Goal: Task Accomplishment & Management: Manage account settings

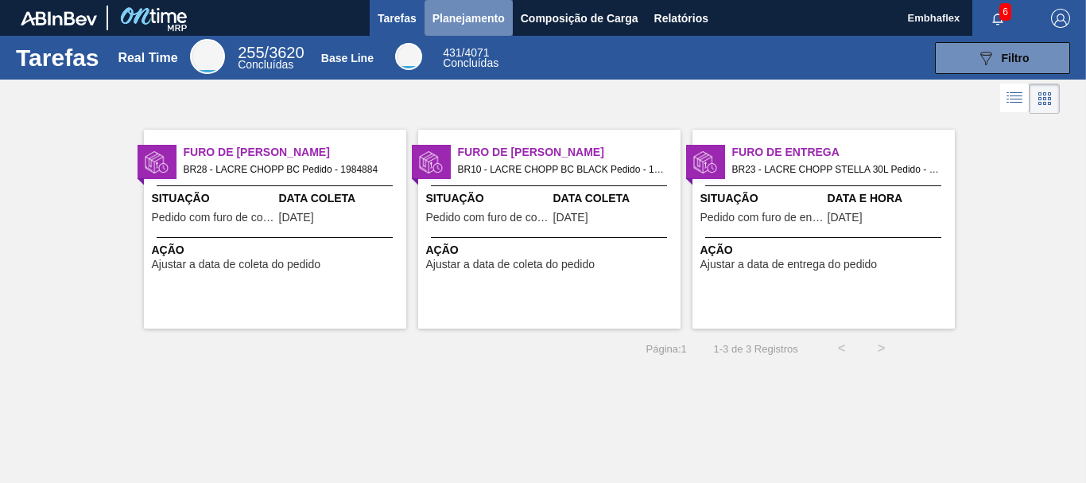
click at [464, 16] on span "Planejamento" at bounding box center [469, 18] width 72 height 19
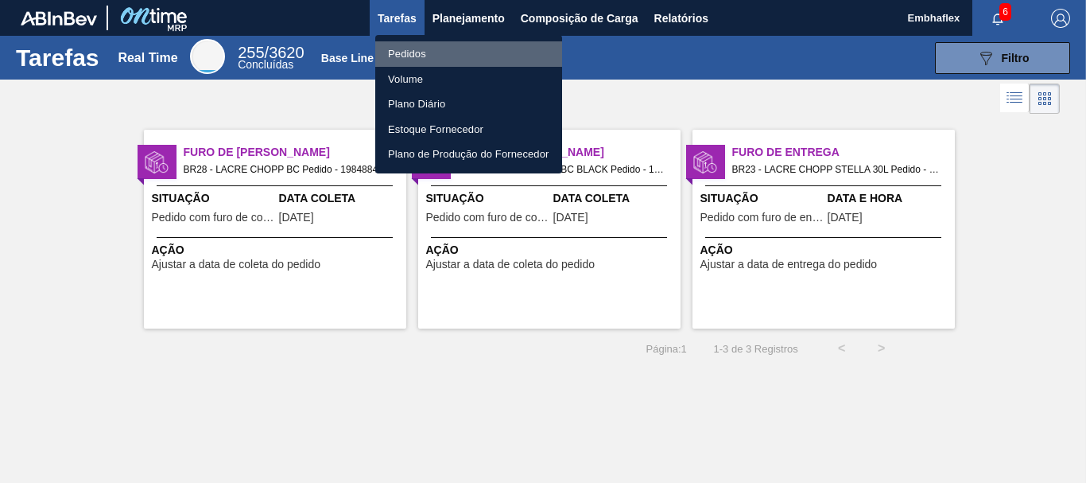
click at [468, 56] on li "Pedidos" at bounding box center [468, 53] width 187 height 25
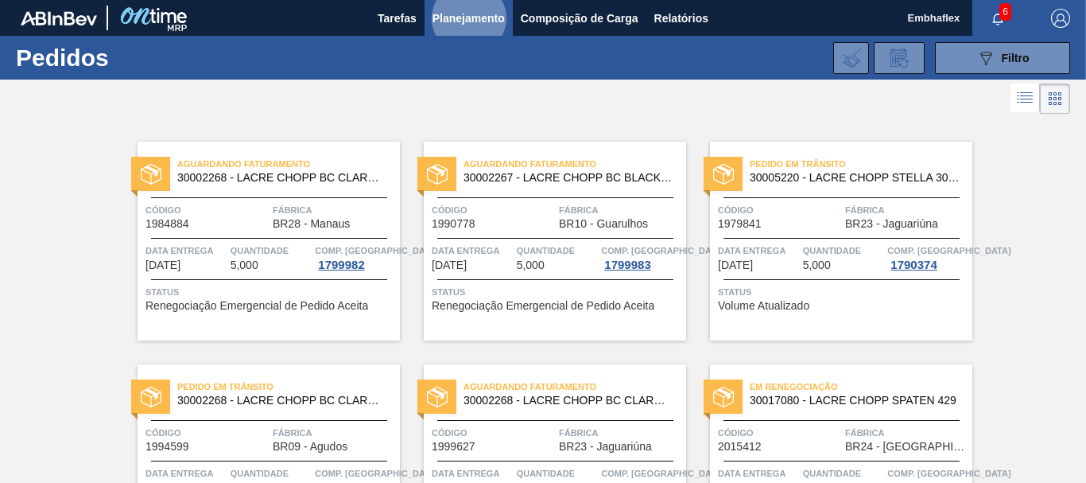
click at [976, 81] on div "089F7B8B-B2A5-4AFE-B5C0-19BA573D28AC Filtro Código Pedido Portal Códido PO SAP …" at bounding box center [659, 58] width 840 height 48
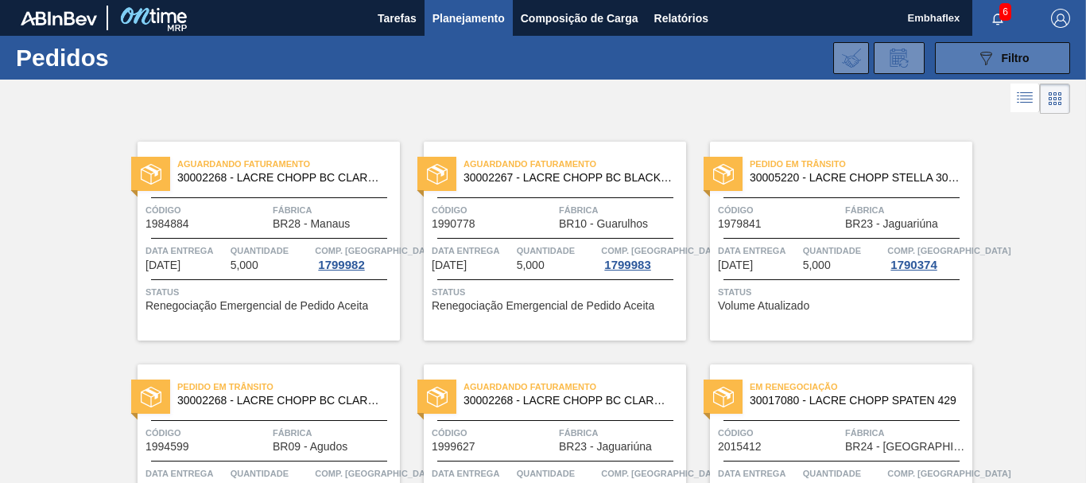
click at [977, 64] on icon "089F7B8B-B2A5-4AFE-B5C0-19BA573D28AC" at bounding box center [985, 58] width 19 height 19
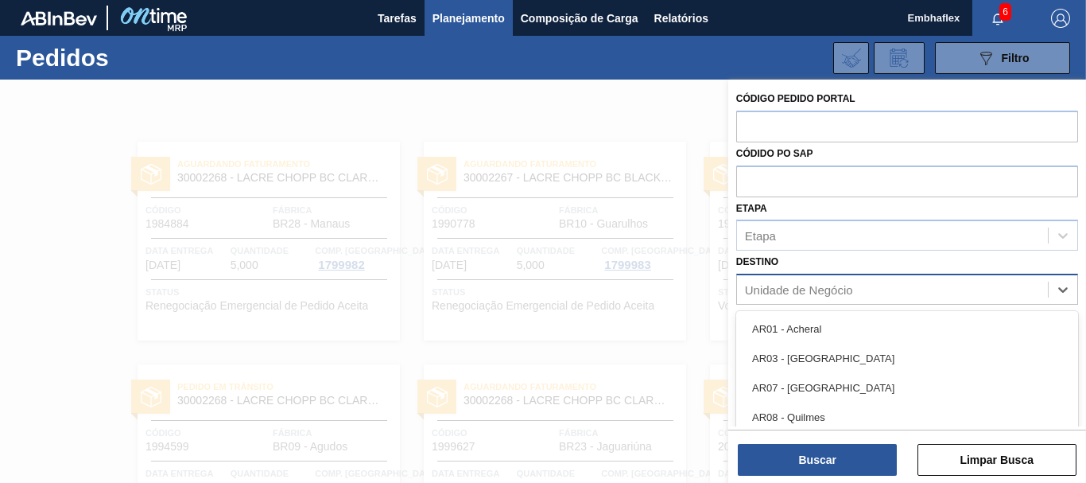
click at [922, 276] on div "Unidade de Negócio" at bounding box center [907, 289] width 342 height 31
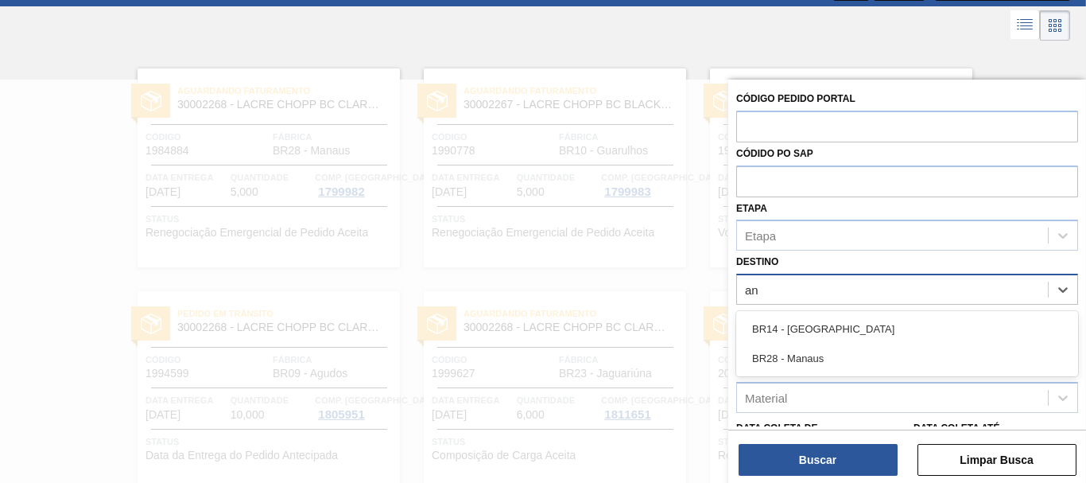
type input "a"
type input "e"
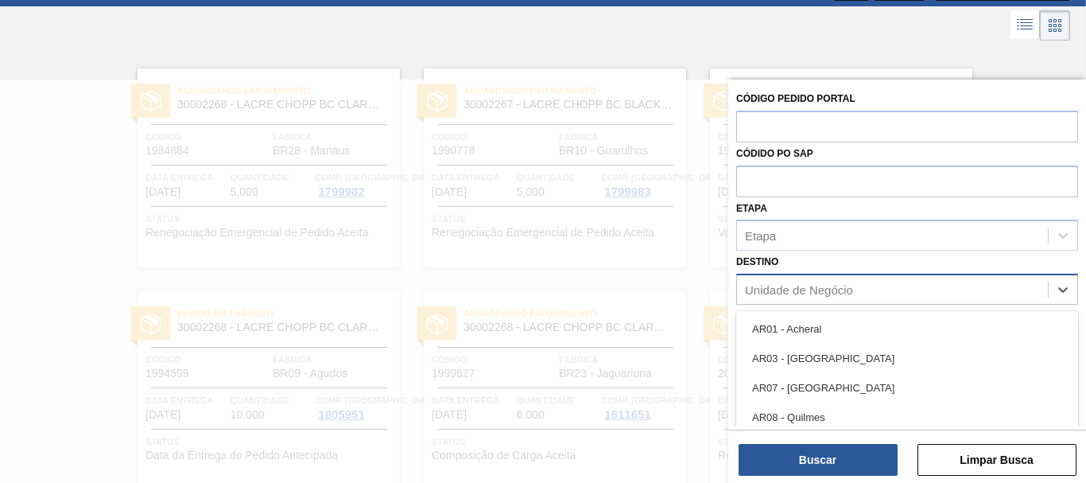
click at [866, 287] on div "Unidade de Negócio" at bounding box center [892, 289] width 311 height 23
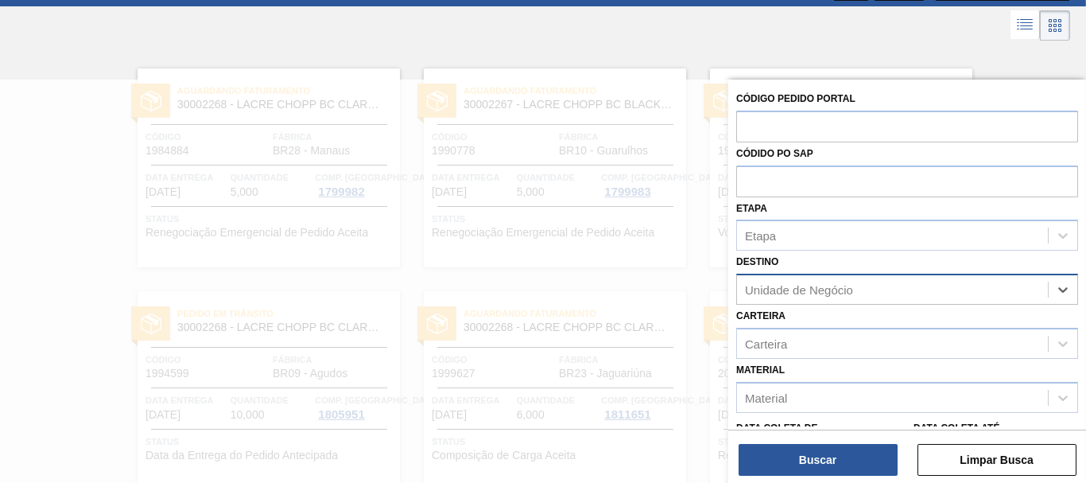
scroll to position [146, 0]
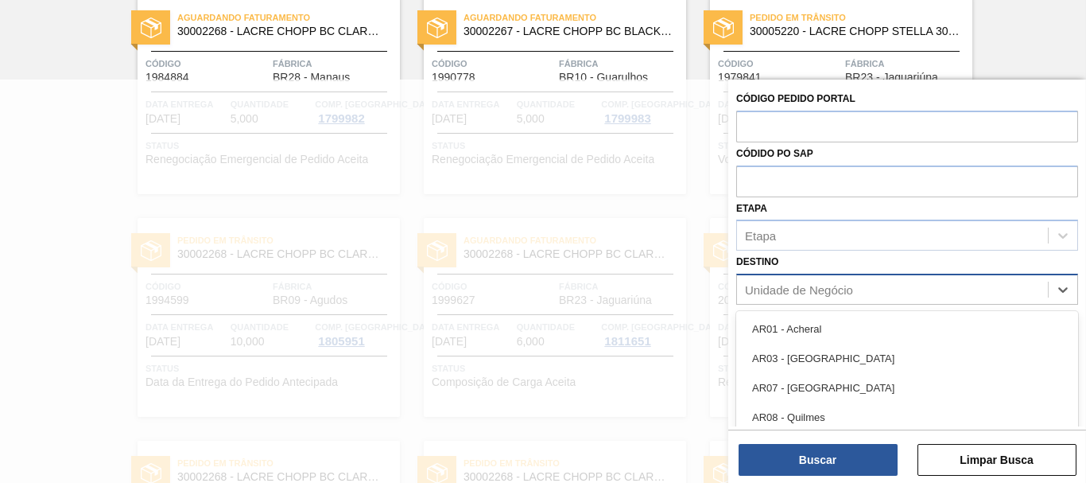
click at [971, 293] on div "Unidade de Negócio" at bounding box center [892, 289] width 311 height 23
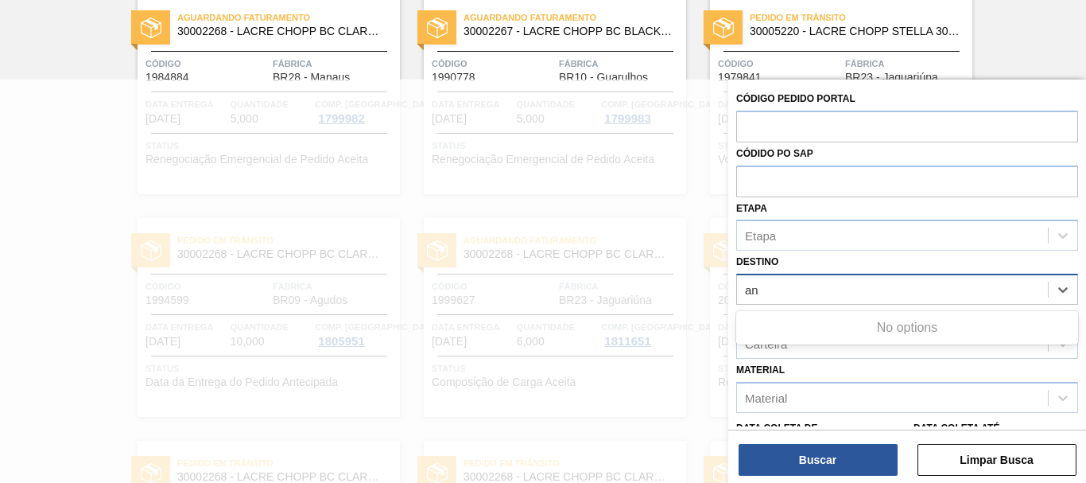
type input "a"
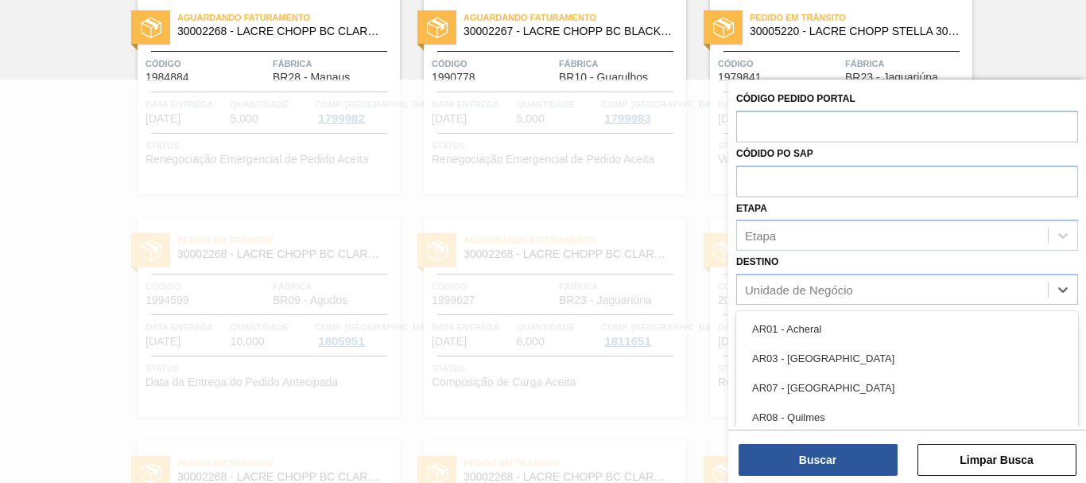
drag, startPoint x: 1072, startPoint y: 320, endPoint x: 1076, endPoint y: 338, distance: 18.7
click at [1076, 338] on div "Código Pedido Portal Códido PO SAP Etapa Etapa Destino option , deselected. opt…" at bounding box center [907, 348] width 358 height 536
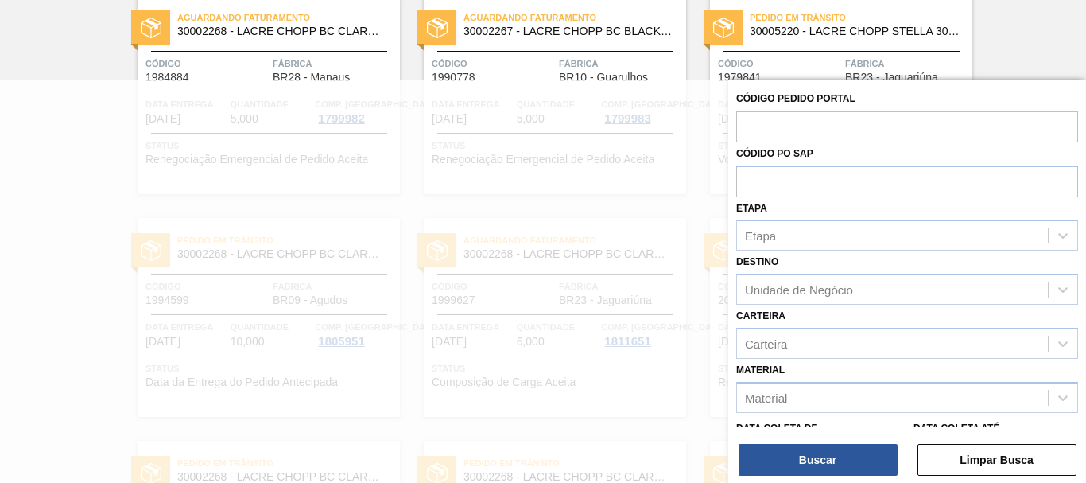
click at [1076, 320] on div "Código Pedido Portal Códido PO SAP Etapa Etapa Destino Unidade de Negócio Carte…" at bounding box center [907, 348] width 358 height 536
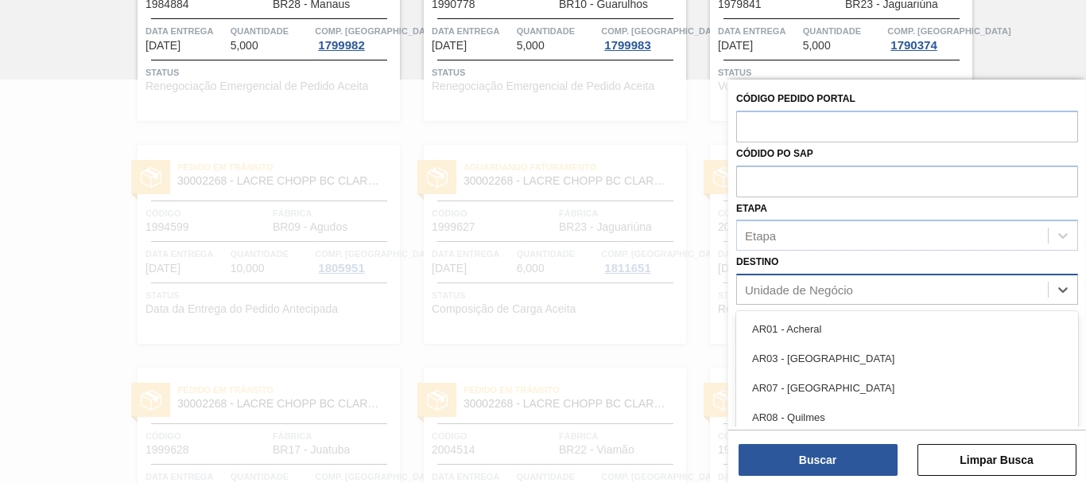
click at [964, 281] on div "Unidade de Negócio" at bounding box center [892, 289] width 311 height 23
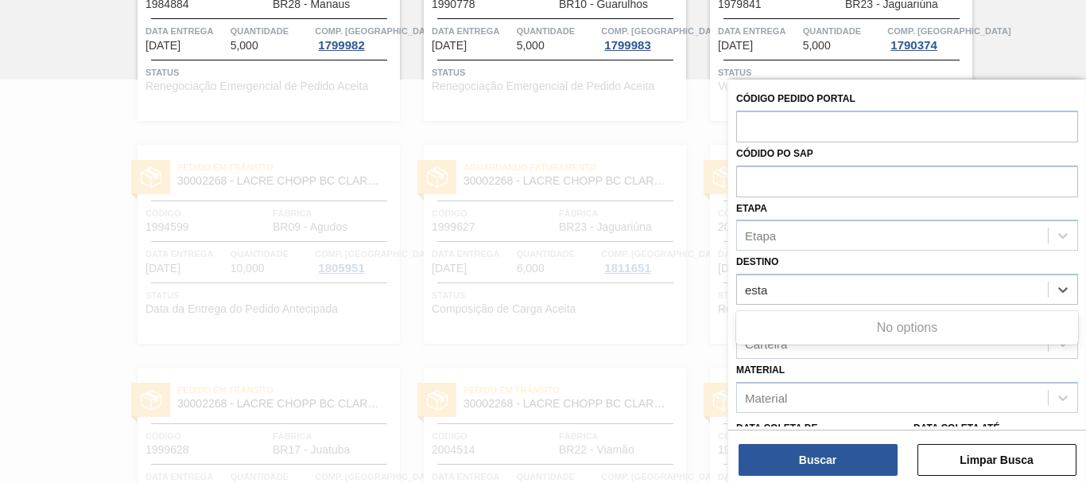
type input "esta"
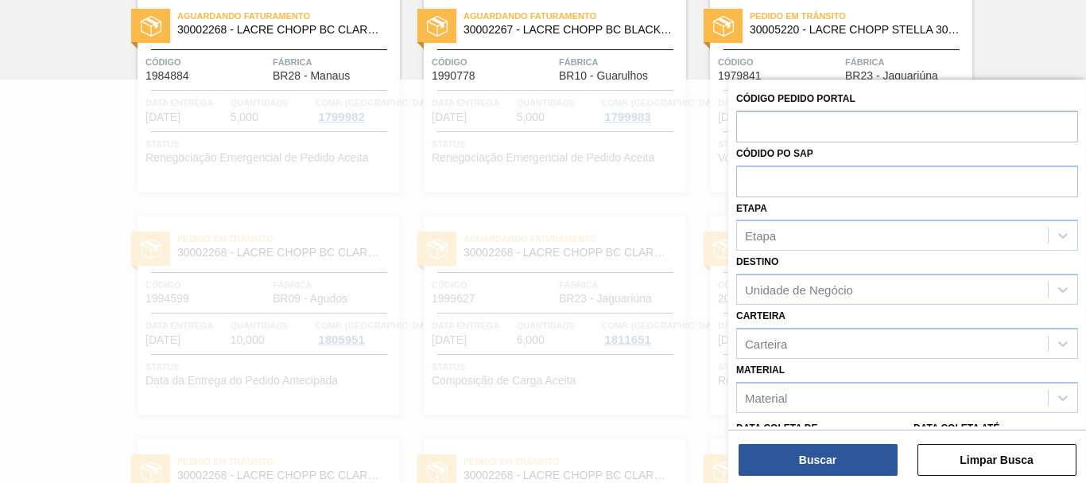
scroll to position [0, 0]
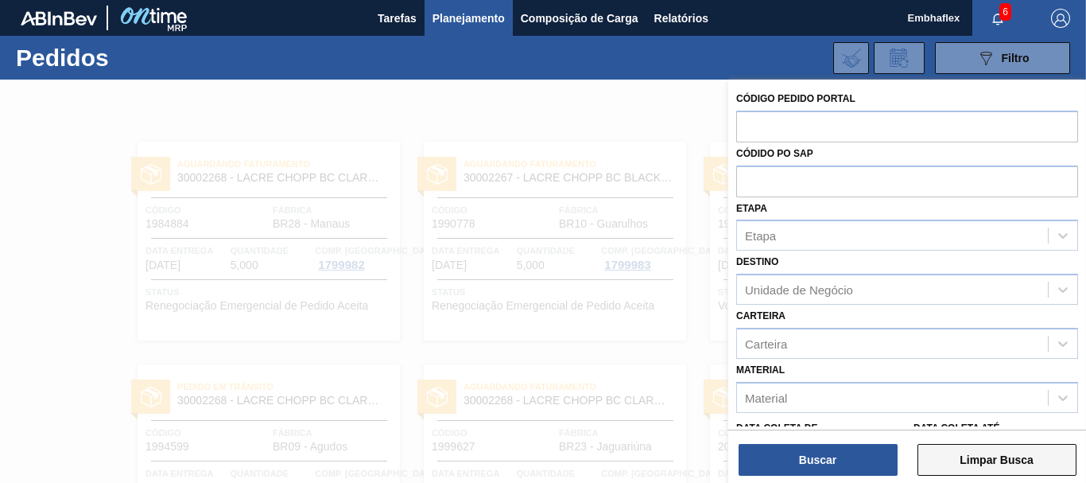
click at [976, 469] on button "Limpar Busca" at bounding box center [997, 460] width 159 height 32
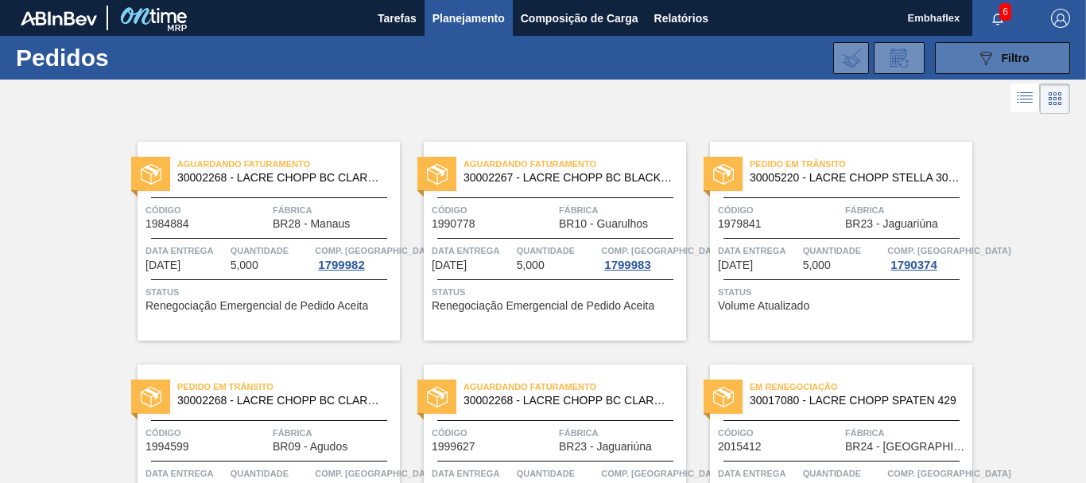
click at [990, 45] on button "089F7B8B-B2A5-4AFE-B5C0-19BA573D28AC Filtro" at bounding box center [1002, 58] width 135 height 32
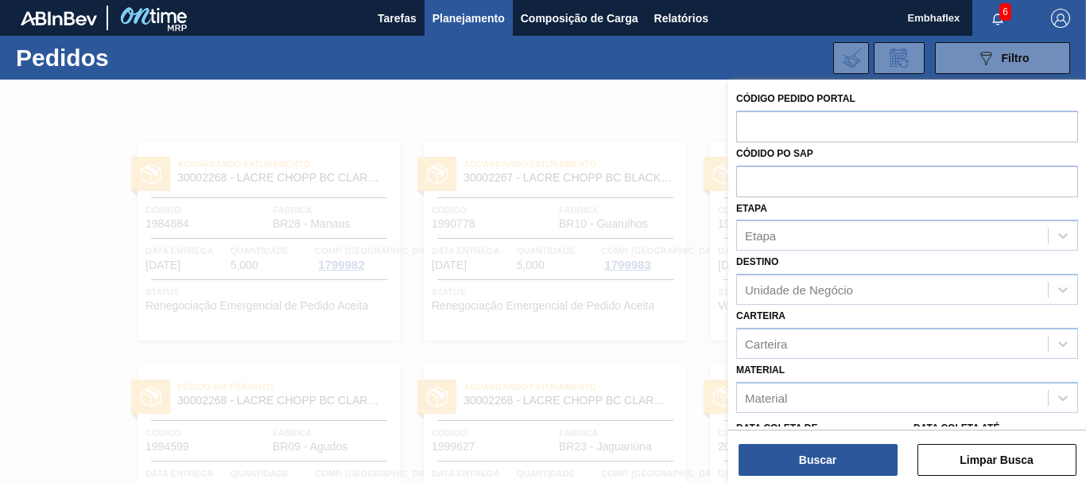
click at [870, 211] on div "Etapa Etapa" at bounding box center [907, 224] width 342 height 54
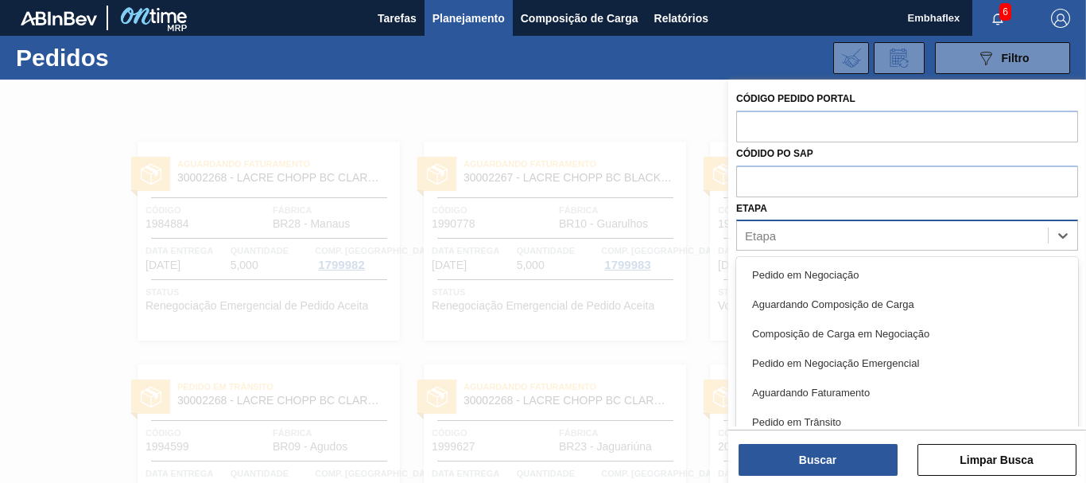
scroll to position [19, 0]
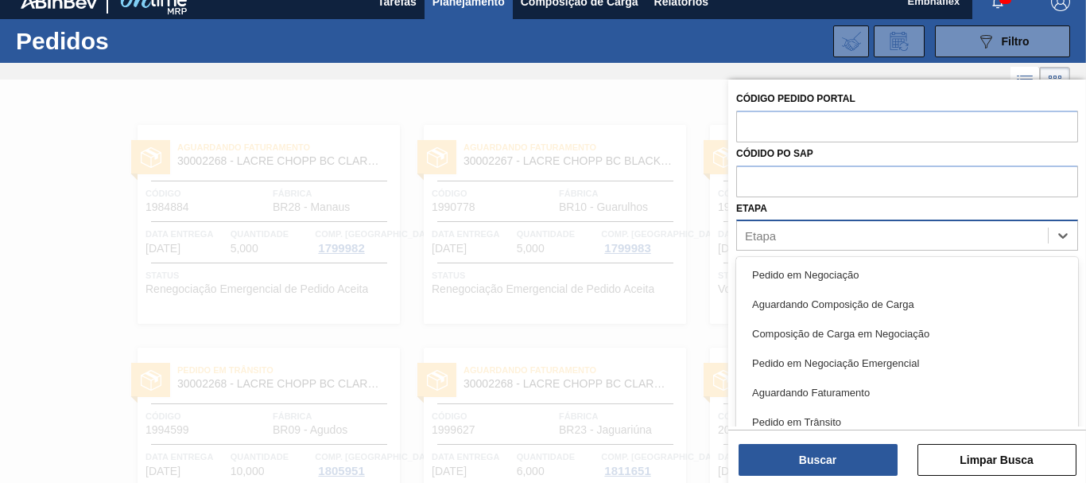
click at [870, 235] on div "Etapa" at bounding box center [892, 235] width 311 height 23
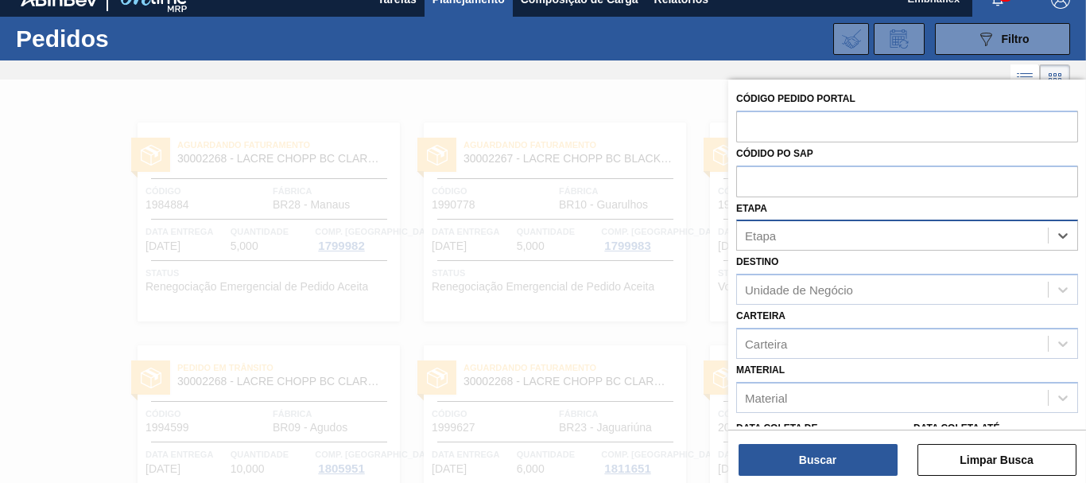
click at [871, 222] on div "Etapa" at bounding box center [907, 234] width 342 height 31
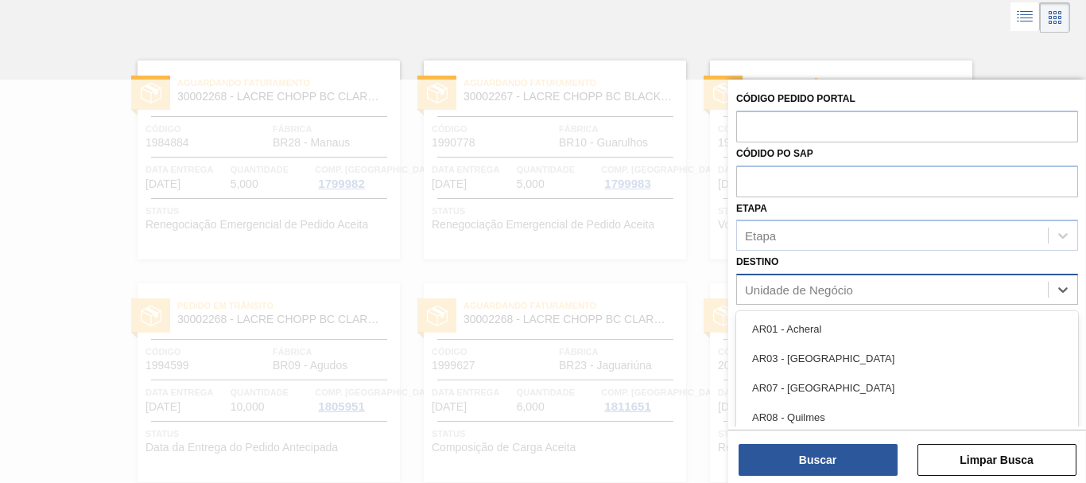
click at [860, 284] on div "Unidade de Negócio" at bounding box center [892, 289] width 311 height 23
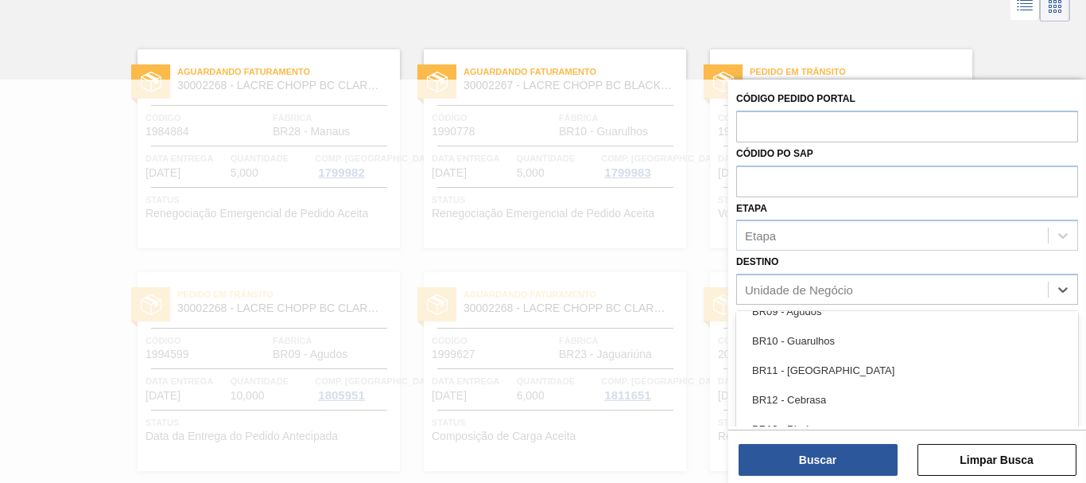
scroll to position [1033, 0]
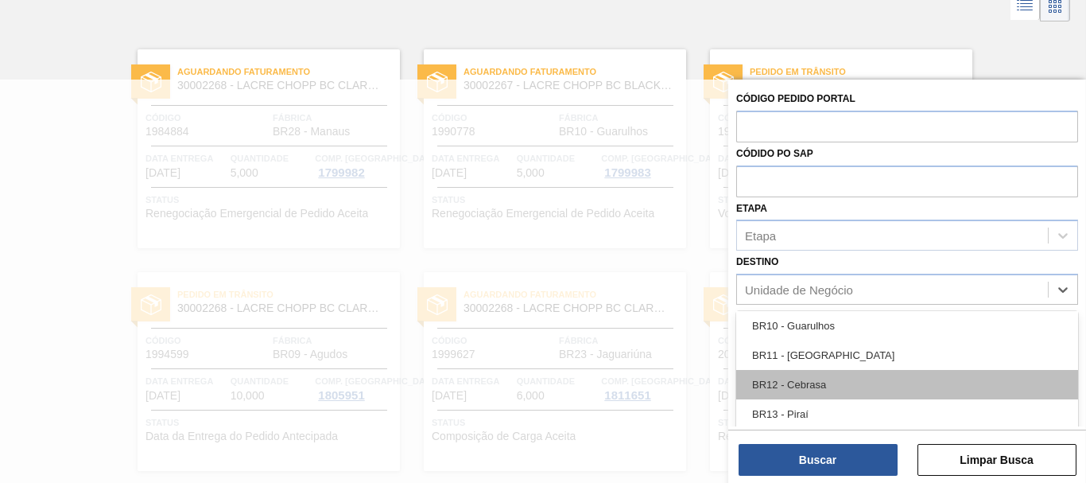
click at [822, 387] on div "BR12 - Cebrasa" at bounding box center [907, 384] width 342 height 29
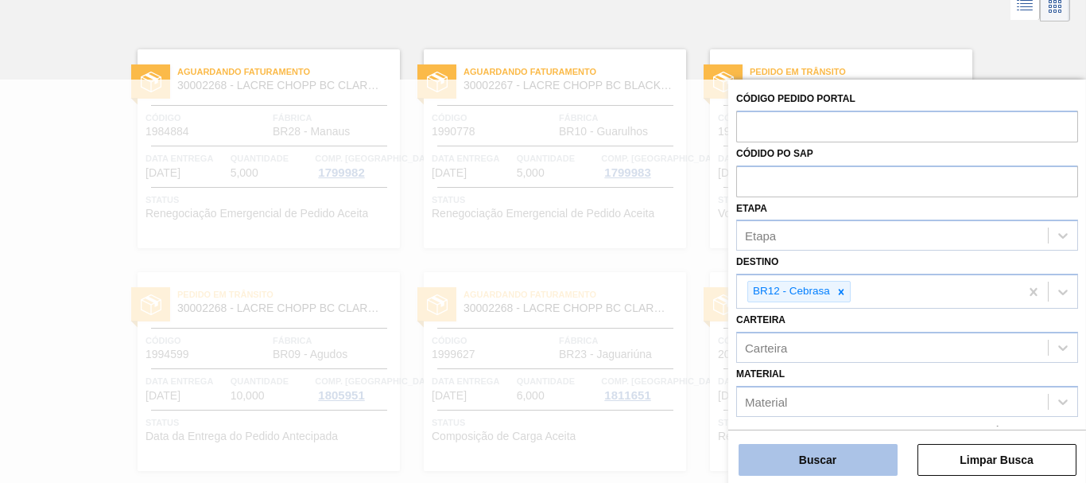
click at [833, 457] on button "Buscar" at bounding box center [818, 460] width 159 height 32
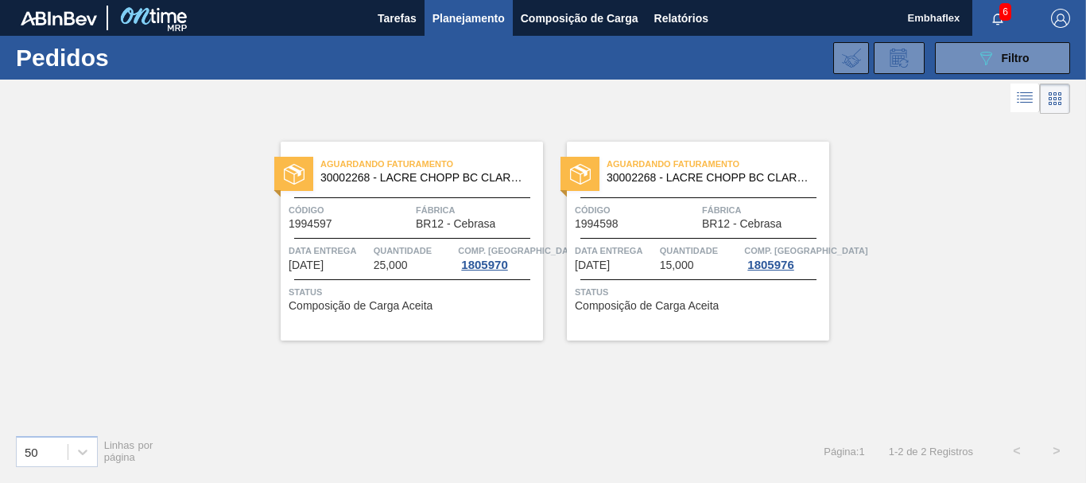
scroll to position [0, 0]
click at [425, 287] on span "Status" at bounding box center [414, 292] width 250 height 16
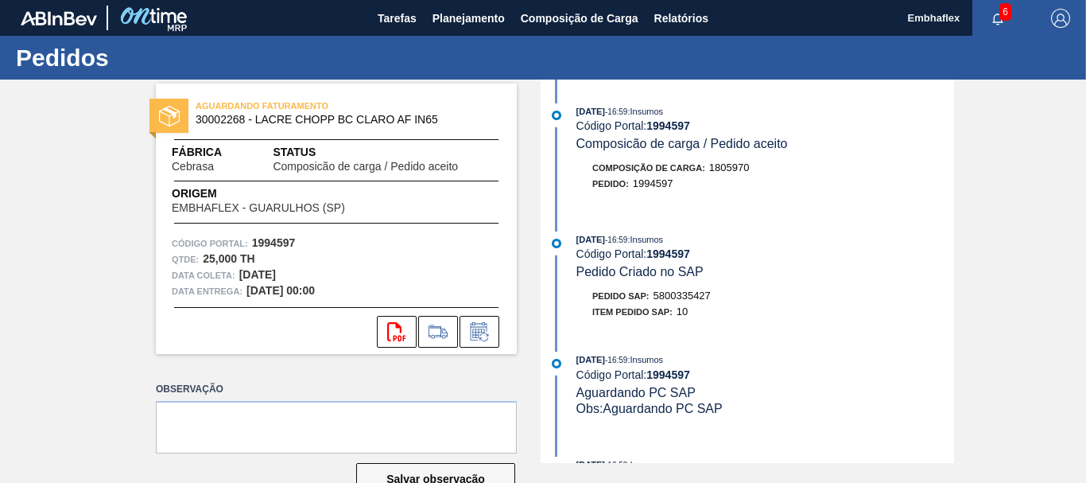
click at [445, 40] on div "Pedidos" at bounding box center [543, 58] width 1086 height 44
click at [451, 25] on span "Planejamento" at bounding box center [469, 18] width 72 height 19
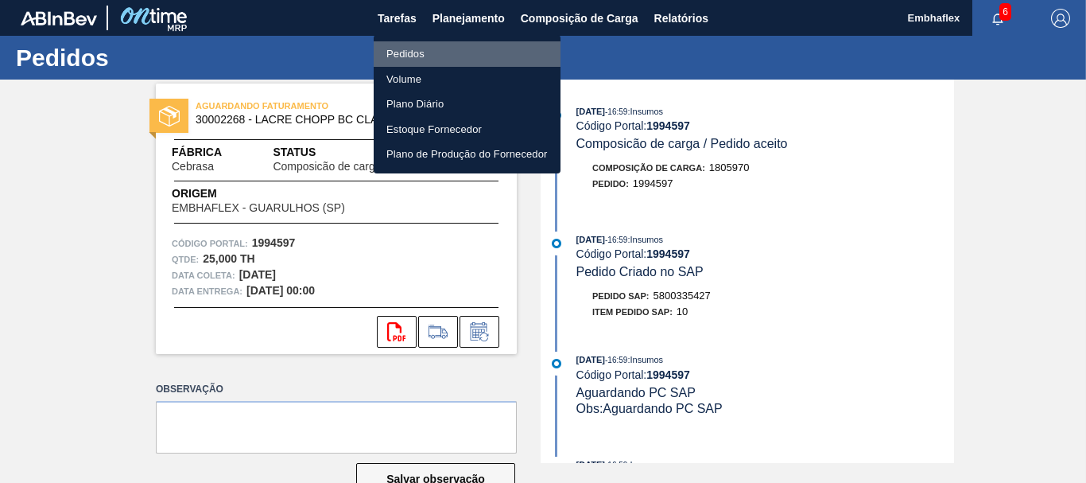
click at [451, 49] on li "Pedidos" at bounding box center [467, 53] width 187 height 25
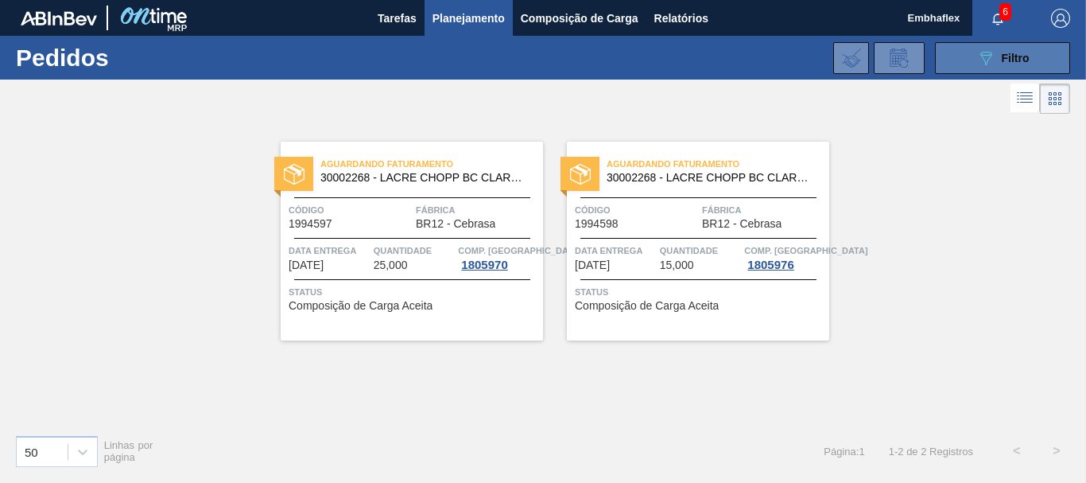
click at [982, 56] on icon "089F7B8B-B2A5-4AFE-B5C0-19BA573D28AC" at bounding box center [985, 58] width 19 height 19
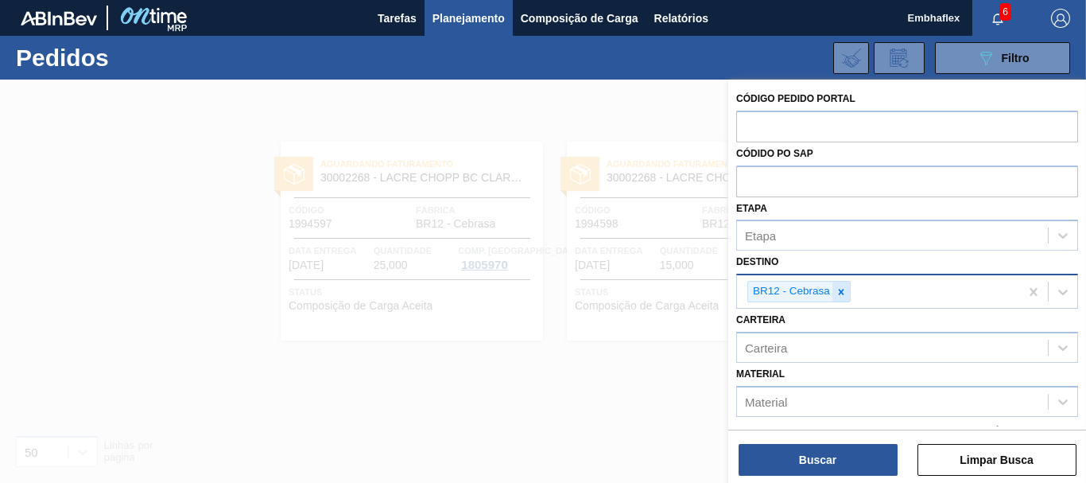
click at [843, 286] on icon at bounding box center [841, 291] width 11 height 11
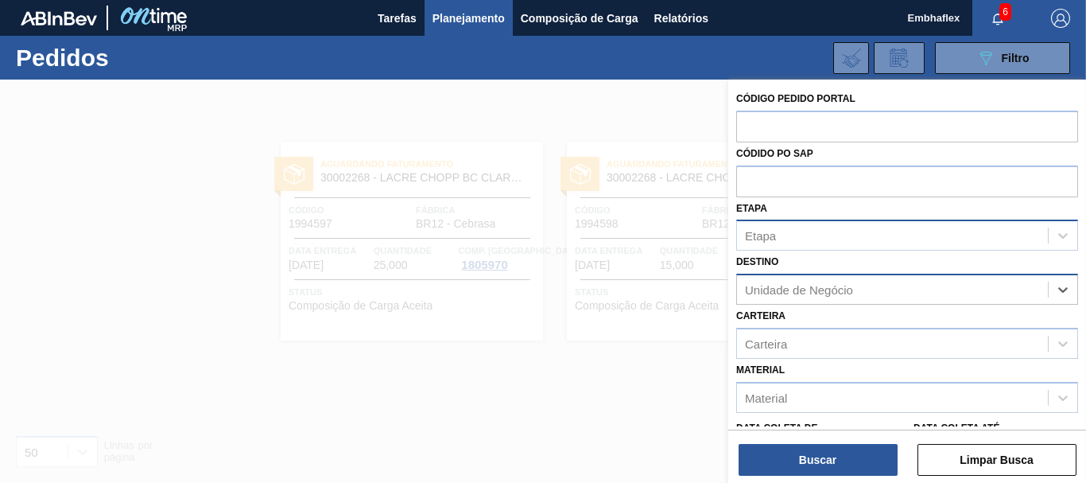
click at [936, 234] on div "Etapa" at bounding box center [892, 235] width 311 height 23
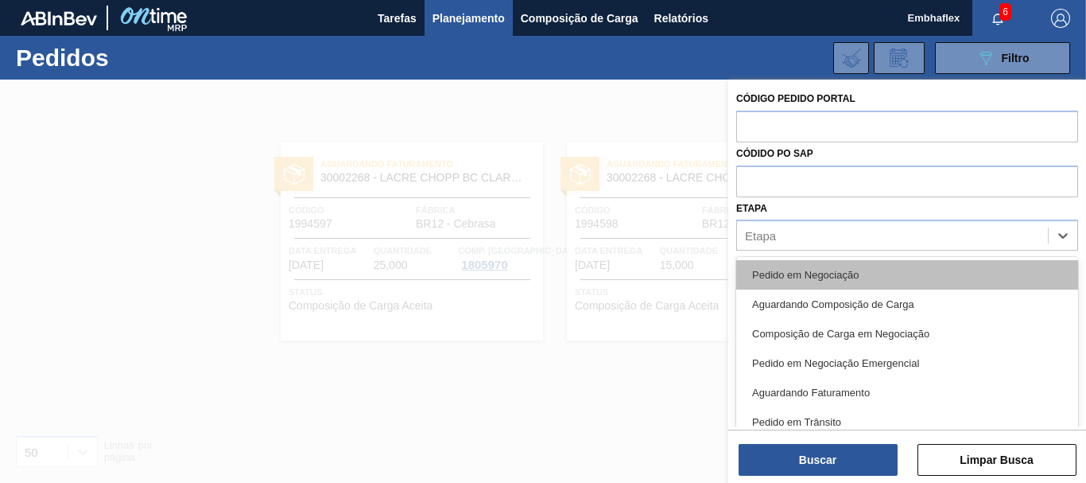
click at [848, 279] on div "Pedido em Negociação" at bounding box center [907, 274] width 342 height 29
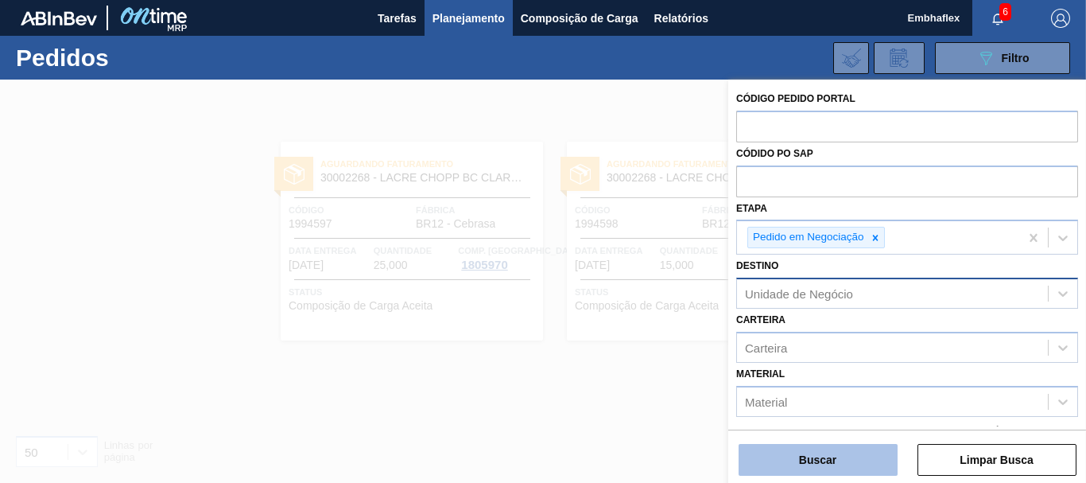
click at [854, 456] on button "Buscar" at bounding box center [818, 460] width 159 height 32
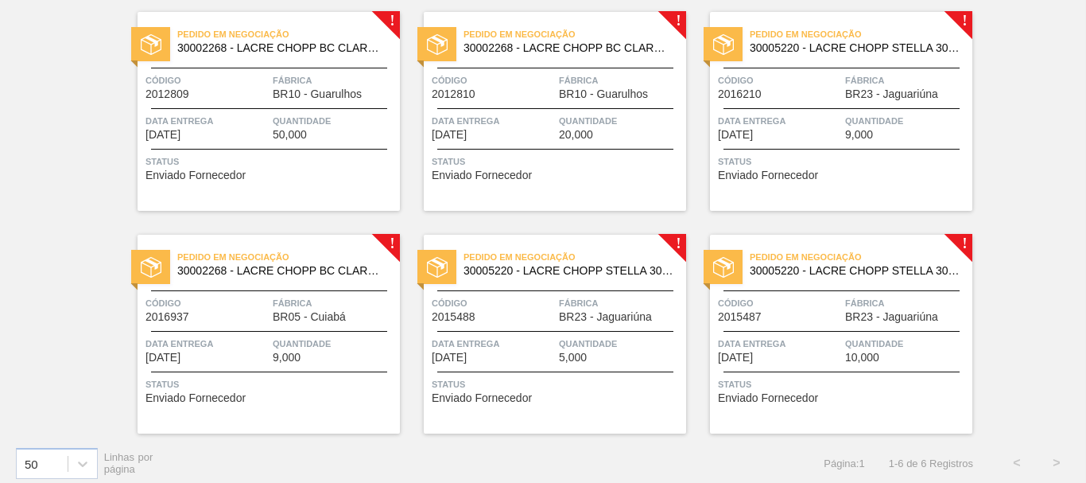
scroll to position [128, 0]
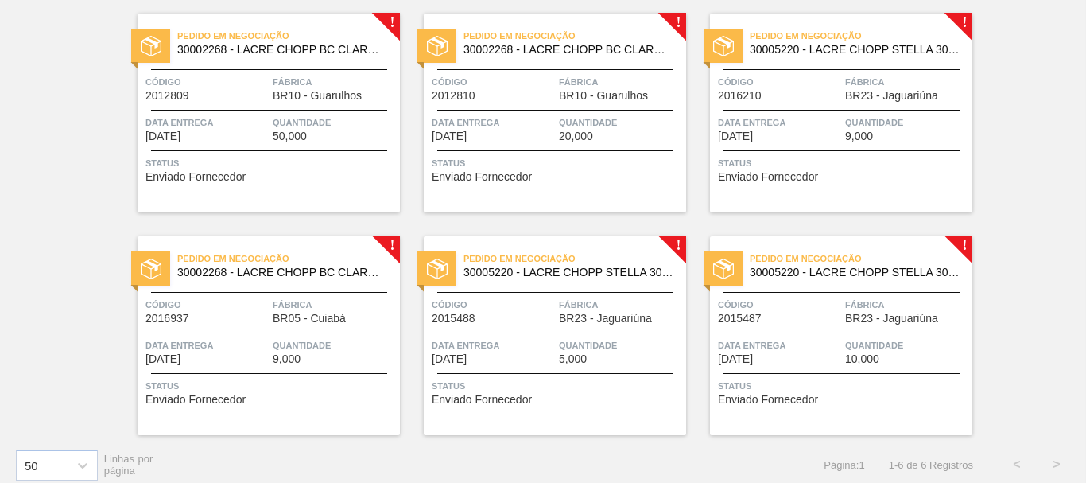
click at [337, 166] on span "Status" at bounding box center [271, 163] width 250 height 16
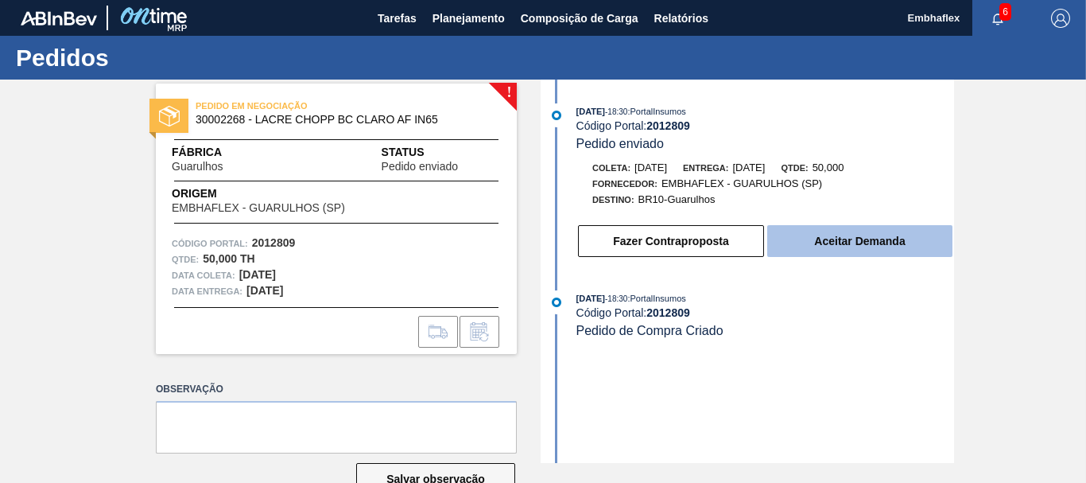
click at [816, 248] on button "Aceitar Demanda" at bounding box center [859, 241] width 185 height 32
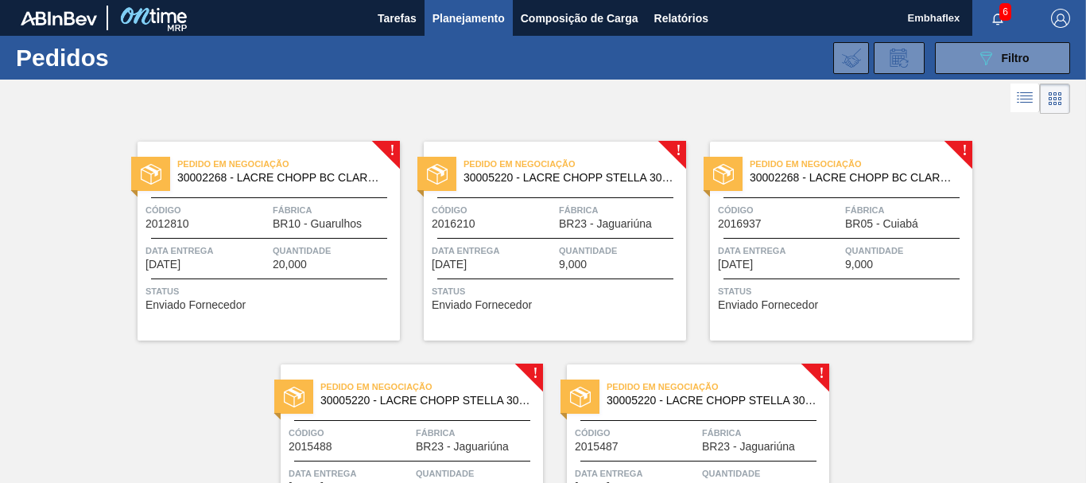
click at [232, 205] on span "Código" at bounding box center [207, 210] width 123 height 16
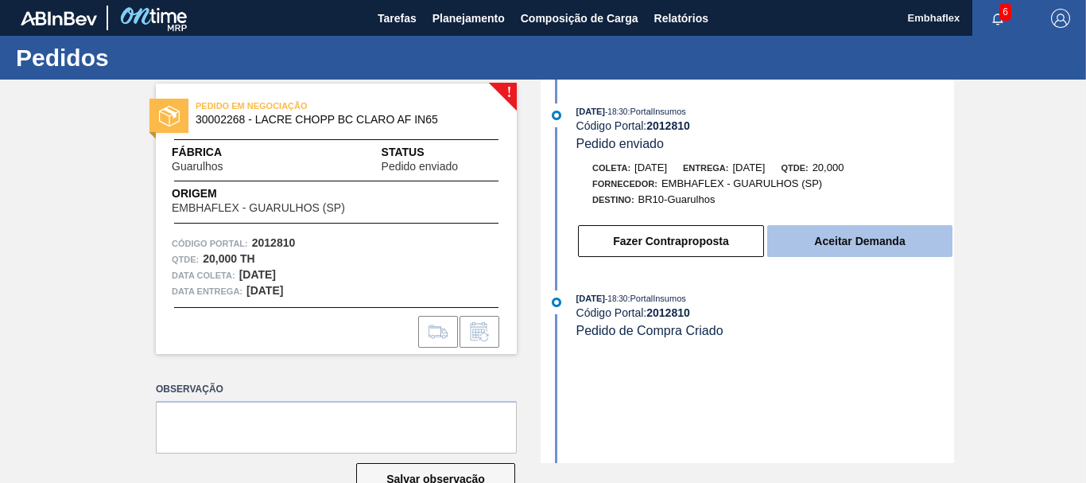
click at [817, 233] on button "Aceitar Demanda" at bounding box center [859, 241] width 185 height 32
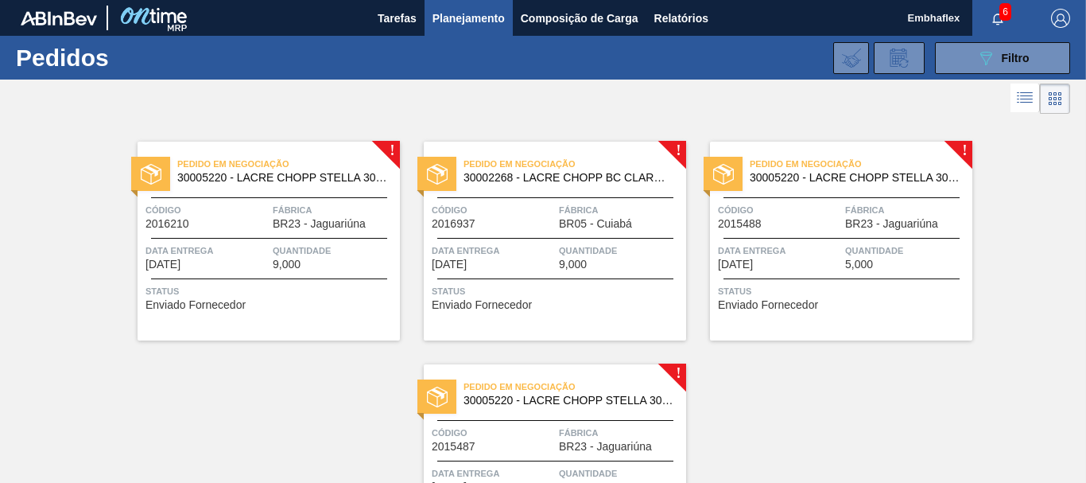
click at [349, 212] on span "Fábrica" at bounding box center [334, 210] width 123 height 16
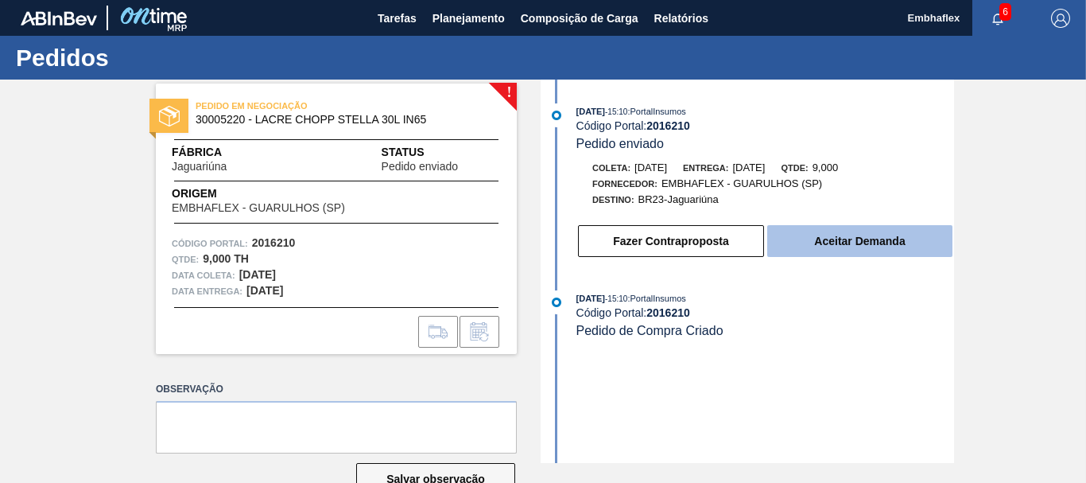
click at [854, 252] on button "Aceitar Demanda" at bounding box center [859, 241] width 185 height 32
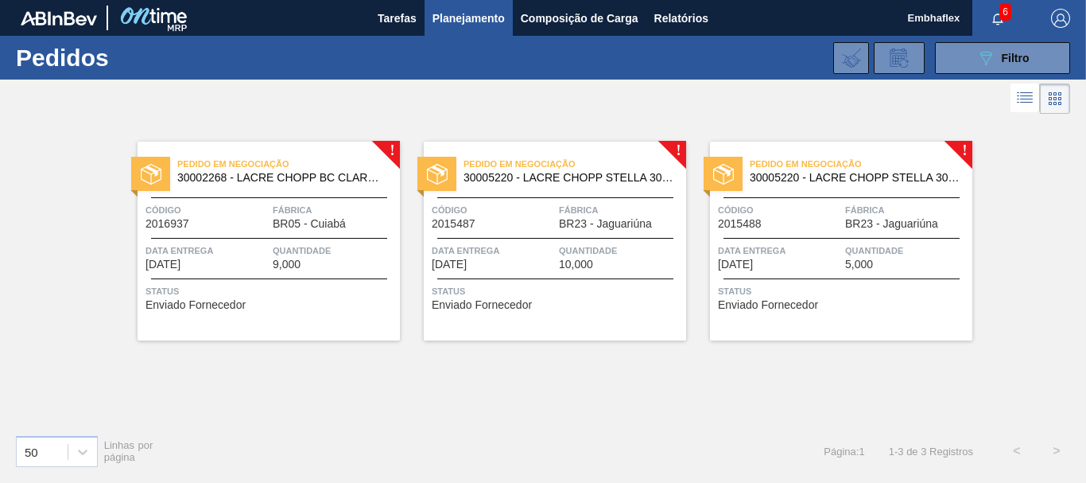
click at [249, 236] on div "Pedido em Negociação 30002268 - LACRE CHOPP BC CLARO AF IN65 Código 2016937 Fáb…" at bounding box center [269, 241] width 262 height 199
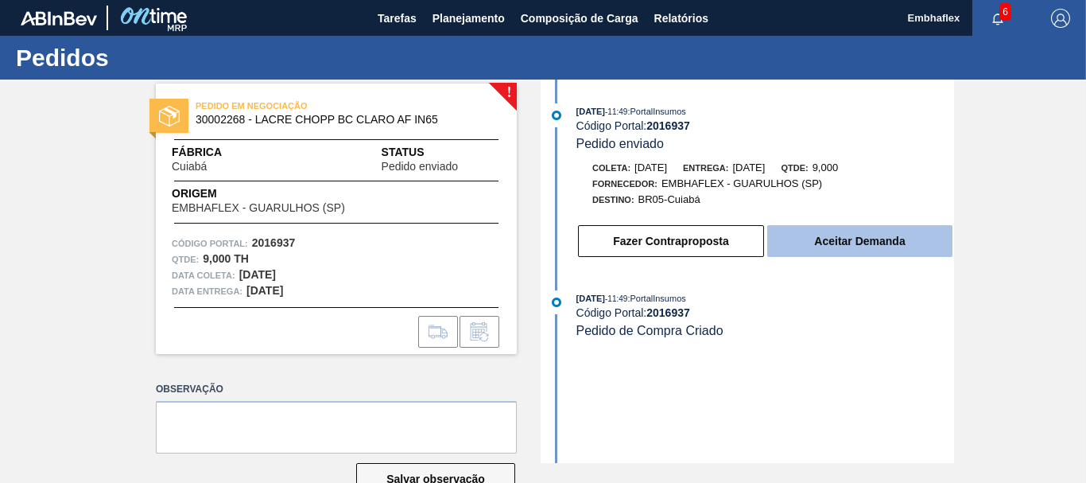
click at [880, 242] on button "Aceitar Demanda" at bounding box center [859, 241] width 185 height 32
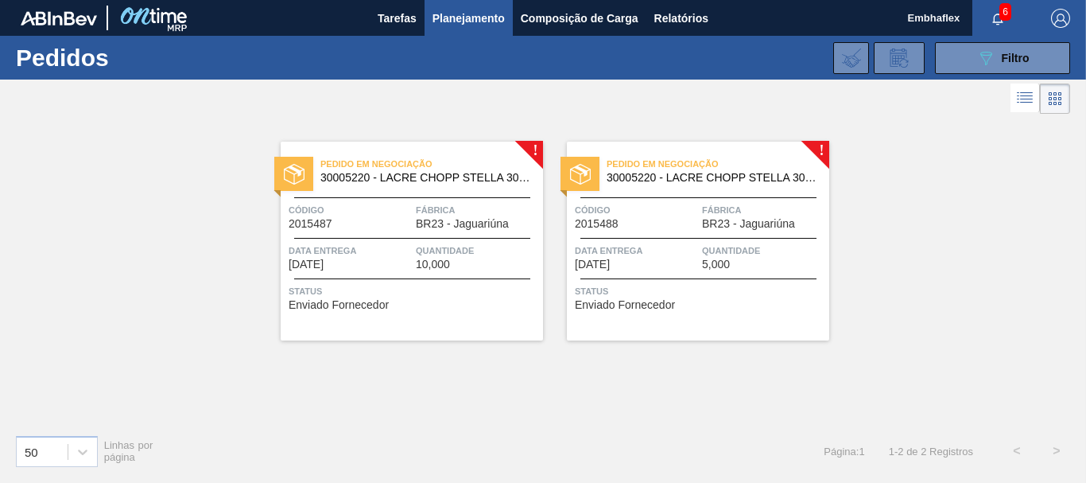
click at [456, 232] on div "Pedido em Negociação 30005220 - LACRE CHOPP STELLA 30L IN65 Código 2015487 Fábr…" at bounding box center [412, 241] width 262 height 199
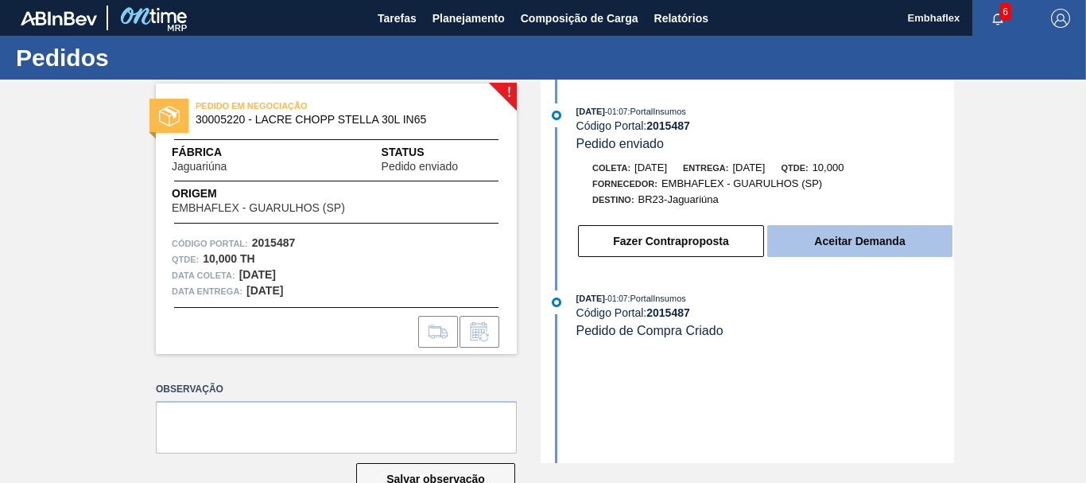
click at [914, 241] on button "Aceitar Demanda" at bounding box center [859, 241] width 185 height 32
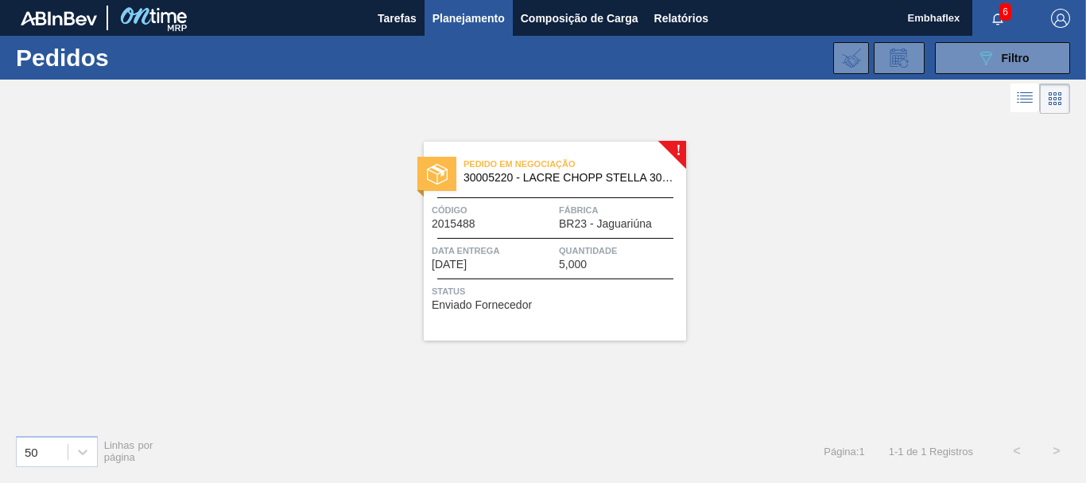
click at [565, 227] on span "BR23 - Jaguariúna" at bounding box center [605, 224] width 93 height 12
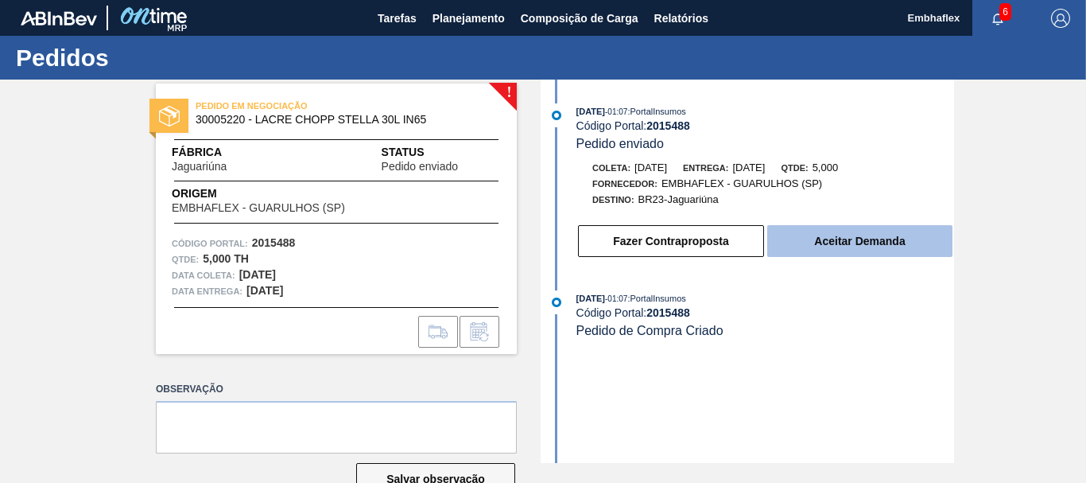
click at [849, 243] on button "Aceitar Demanda" at bounding box center [859, 241] width 185 height 32
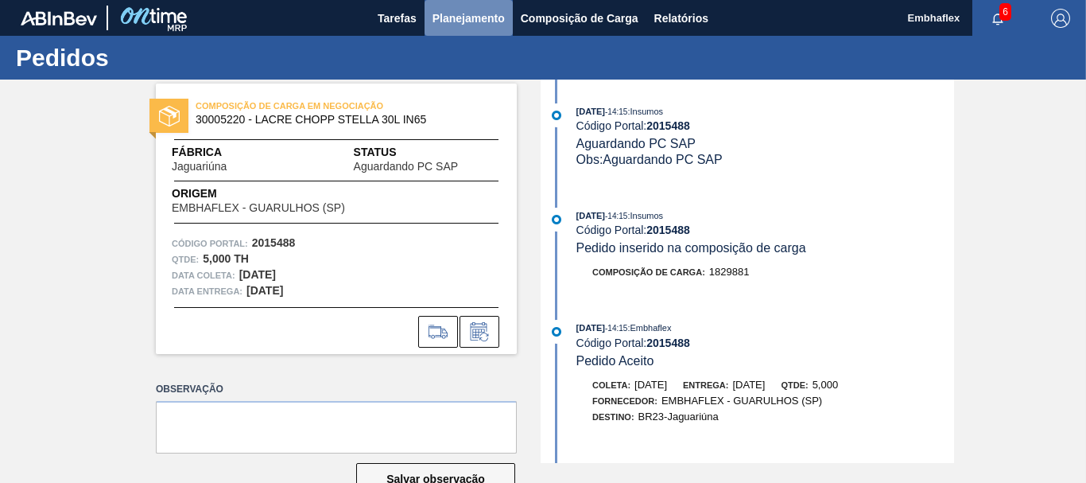
click at [445, 20] on span "Planejamento" at bounding box center [469, 18] width 72 height 19
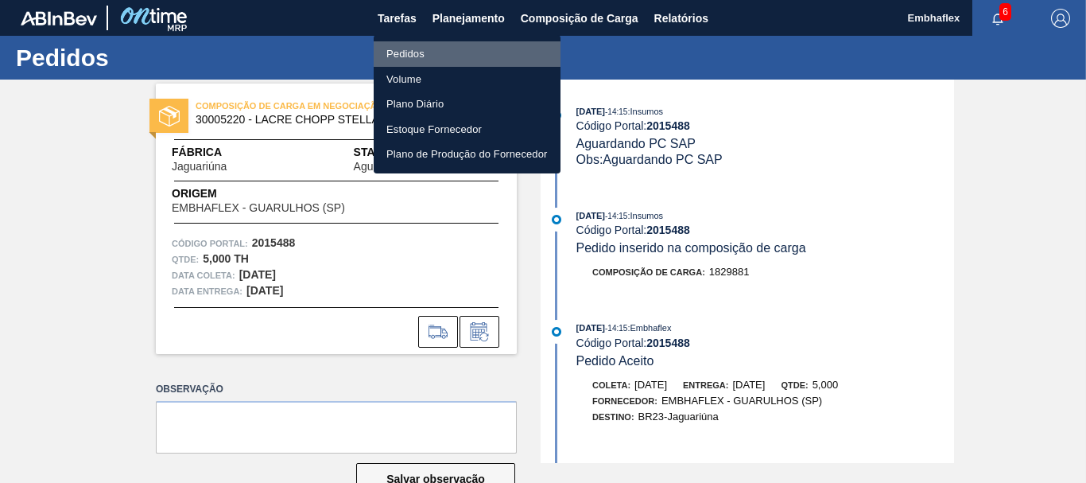
click at [402, 53] on li "Pedidos" at bounding box center [467, 53] width 187 height 25
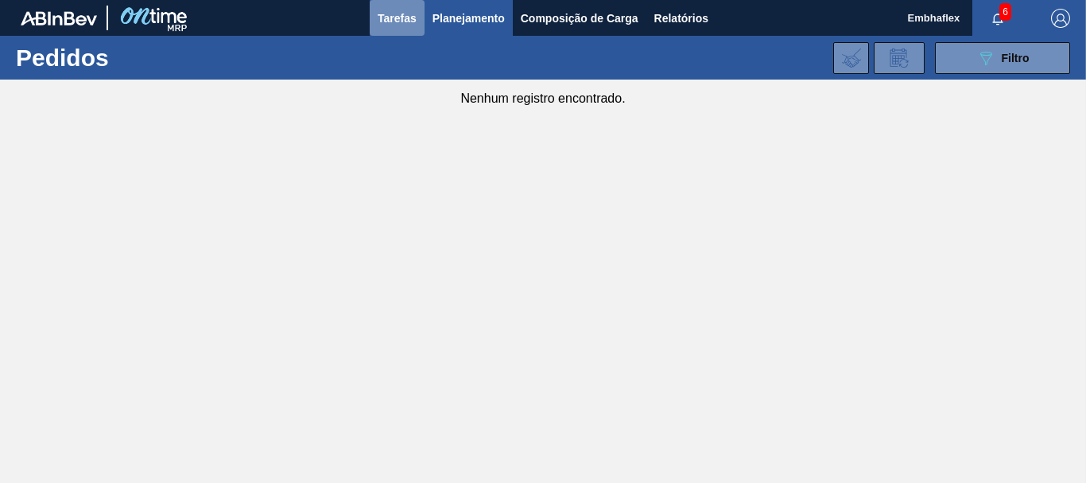
click at [402, 34] on button "Tarefas" at bounding box center [397, 18] width 55 height 36
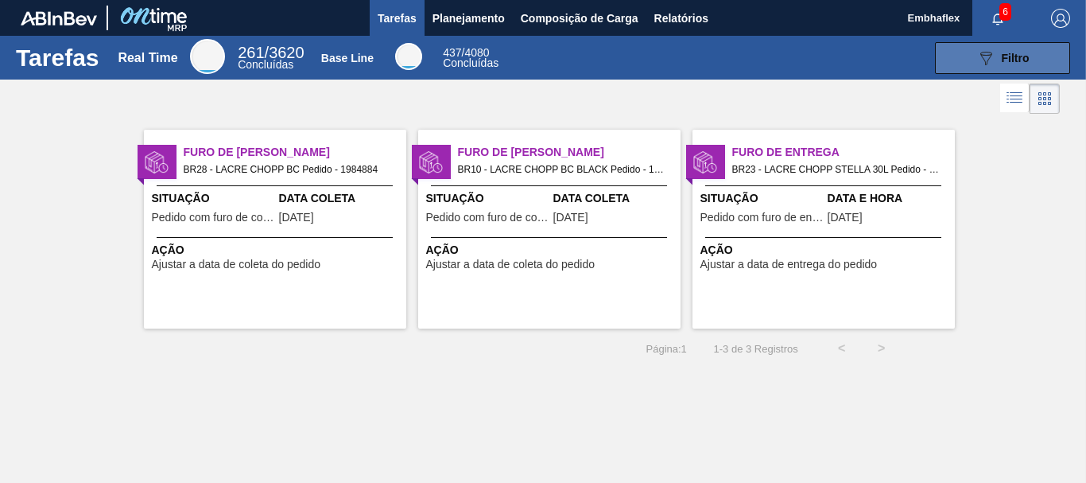
click at [1042, 52] on button "089F7B8B-B2A5-4AFE-B5C0-19BA573D28AC Filtro" at bounding box center [1002, 58] width 135 height 32
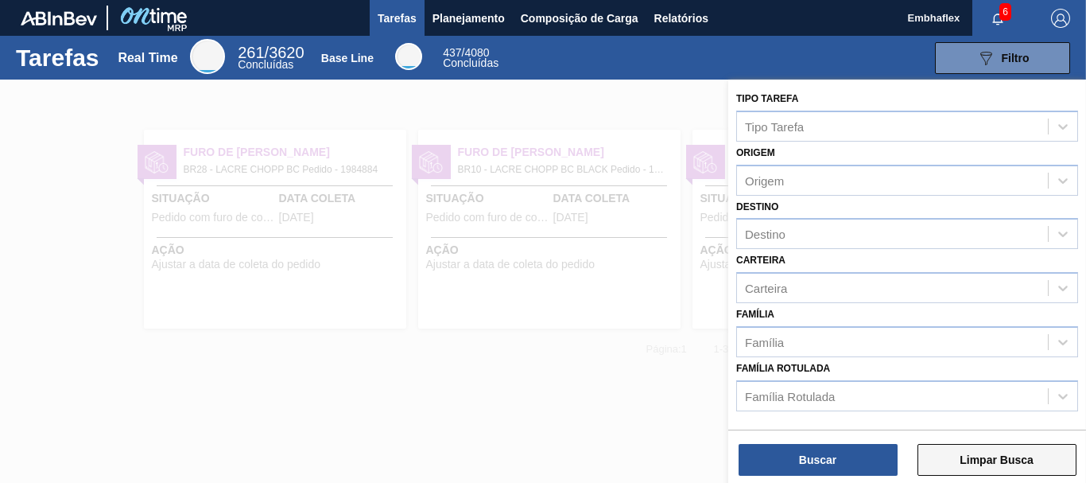
click at [971, 452] on button "Limpar Busca" at bounding box center [997, 460] width 159 height 32
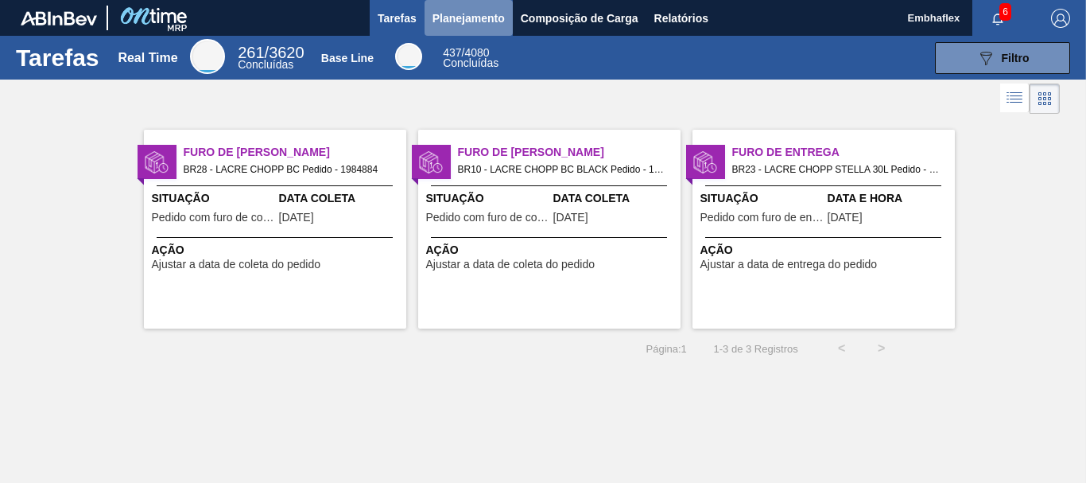
click at [456, 10] on span "Planejamento" at bounding box center [469, 18] width 72 height 19
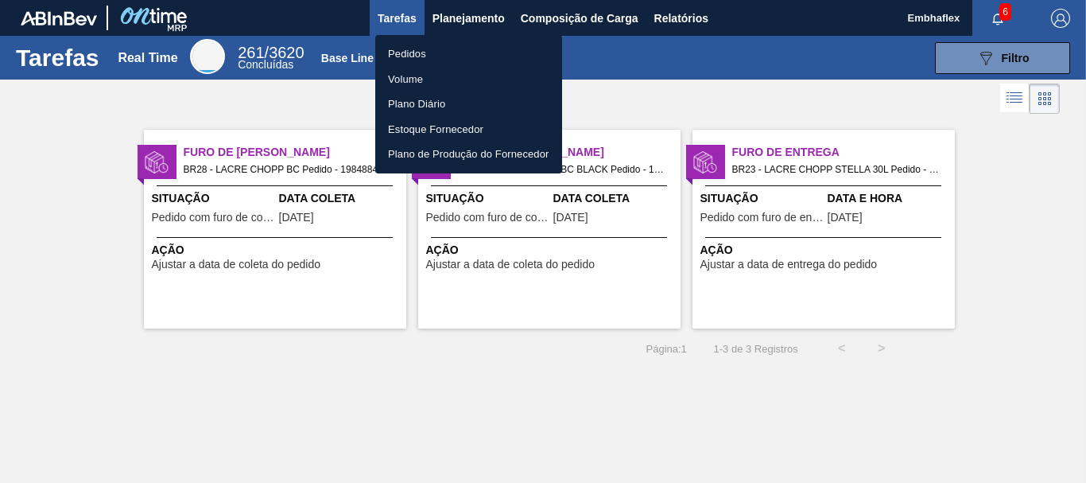
click at [457, 52] on li "Pedidos" at bounding box center [468, 53] width 187 height 25
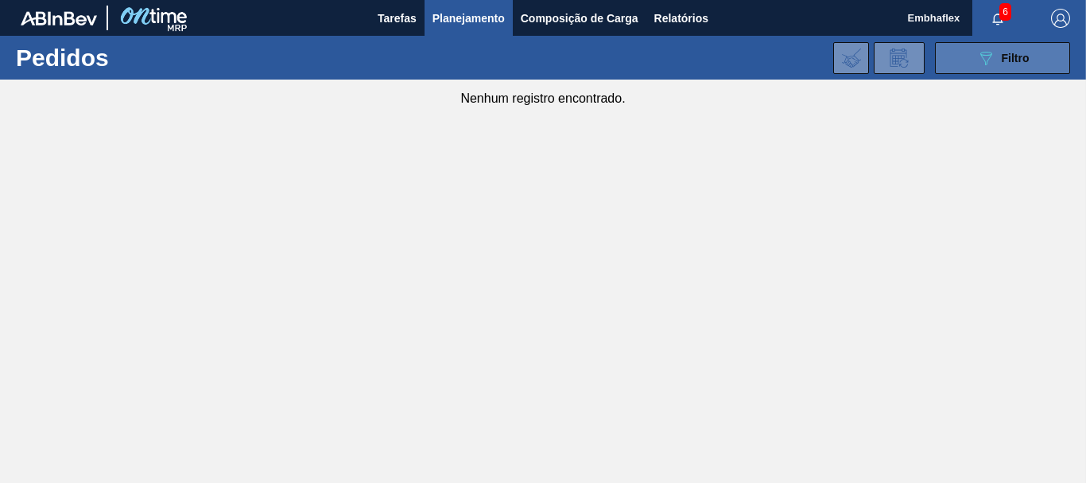
click at [1020, 49] on div "089F7B8B-B2A5-4AFE-B5C0-19BA573D28AC Filtro" at bounding box center [1002, 58] width 53 height 19
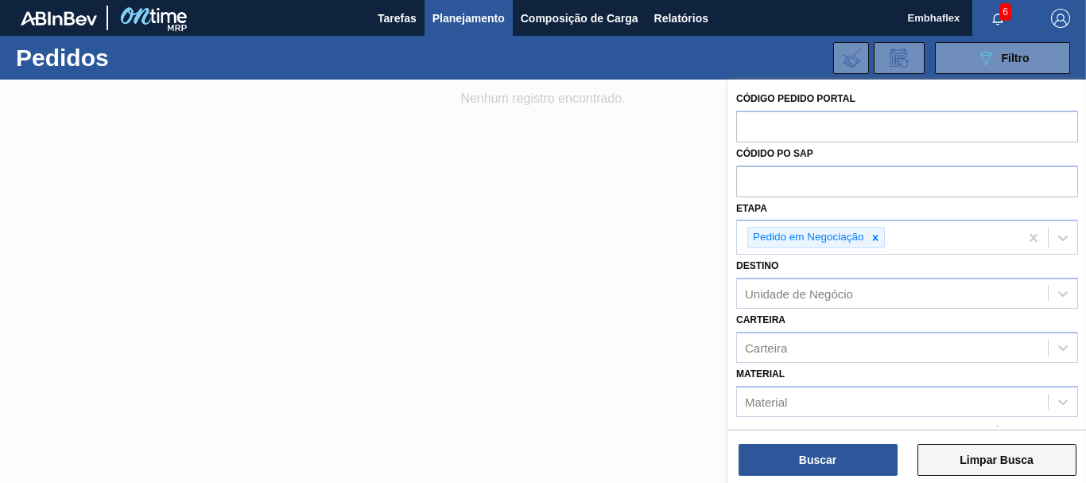
click at [960, 462] on button "Limpar Busca" at bounding box center [997, 460] width 159 height 32
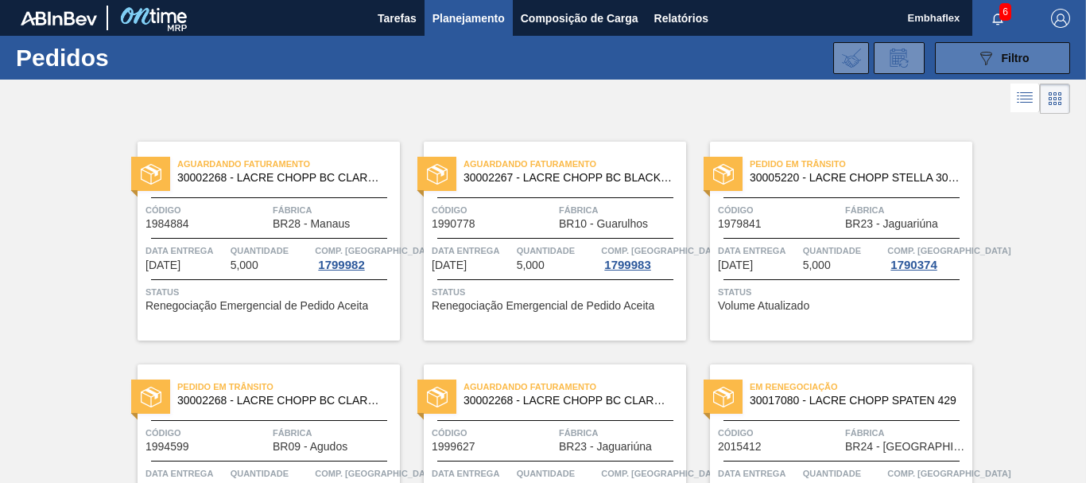
click at [960, 60] on button "089F7B8B-B2A5-4AFE-B5C0-19BA573D28AC Filtro" at bounding box center [1002, 58] width 135 height 32
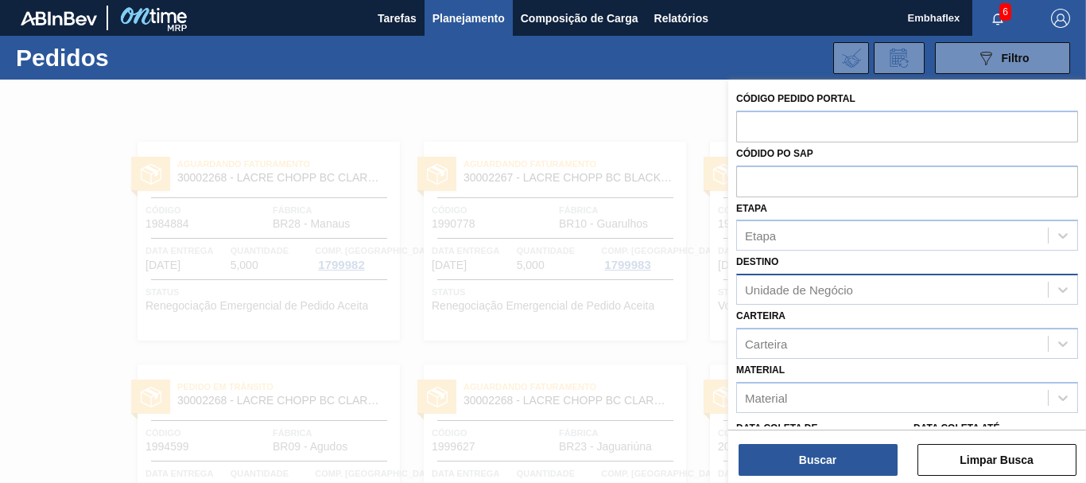
click at [837, 278] on div "Unidade de Negócio" at bounding box center [892, 289] width 311 height 23
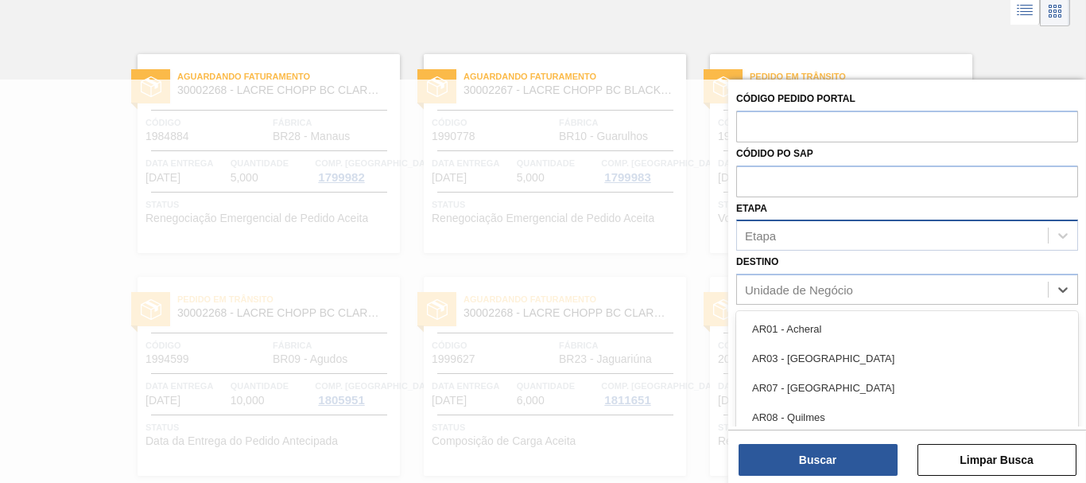
click at [831, 238] on div "Etapa" at bounding box center [892, 235] width 311 height 23
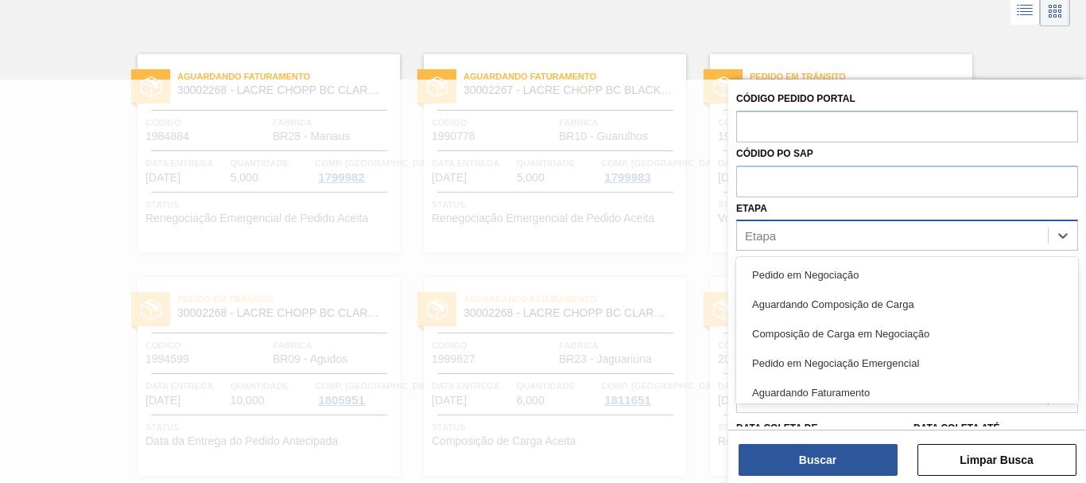
scroll to position [92, 0]
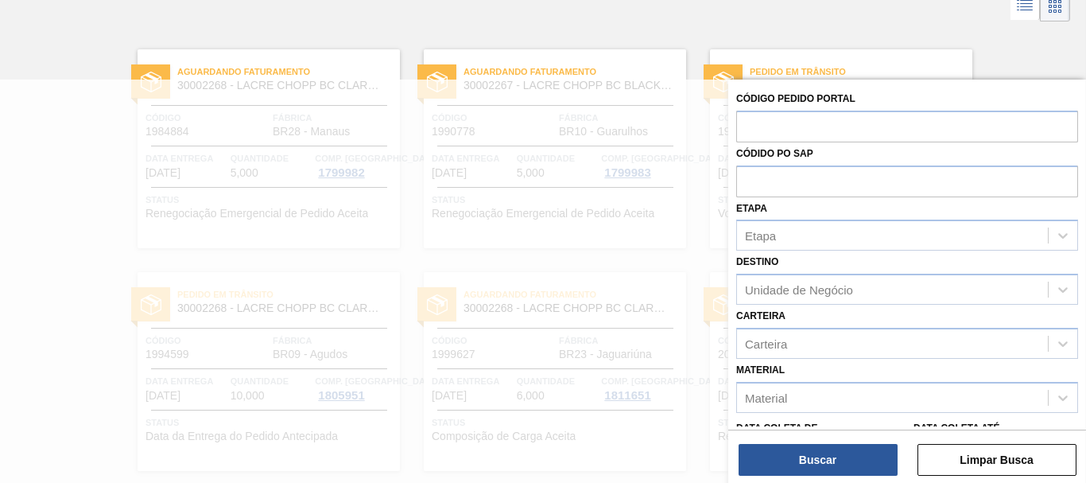
click at [902, 204] on div "Etapa Etapa" at bounding box center [907, 224] width 342 height 54
click at [844, 296] on div "Unidade de Negócio" at bounding box center [799, 290] width 108 height 14
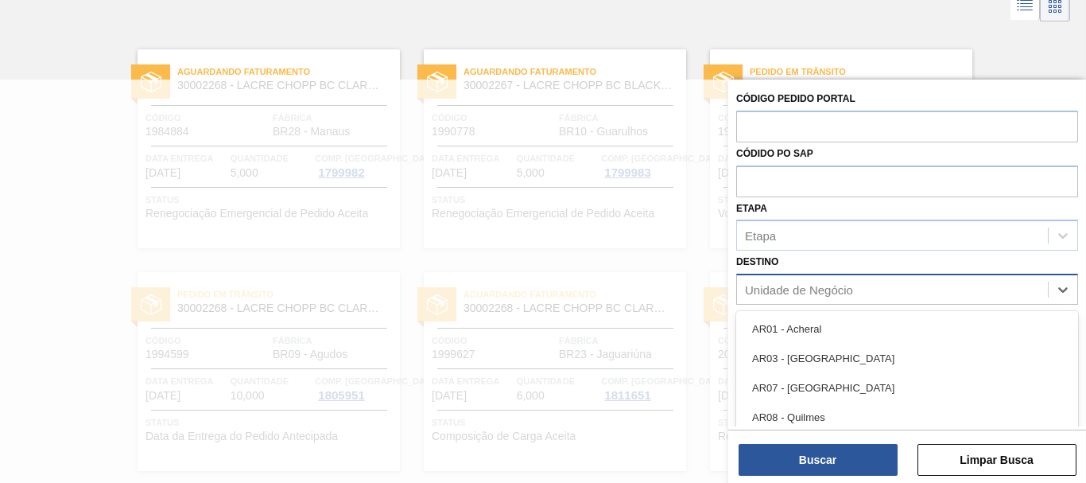
scroll to position [165, 0]
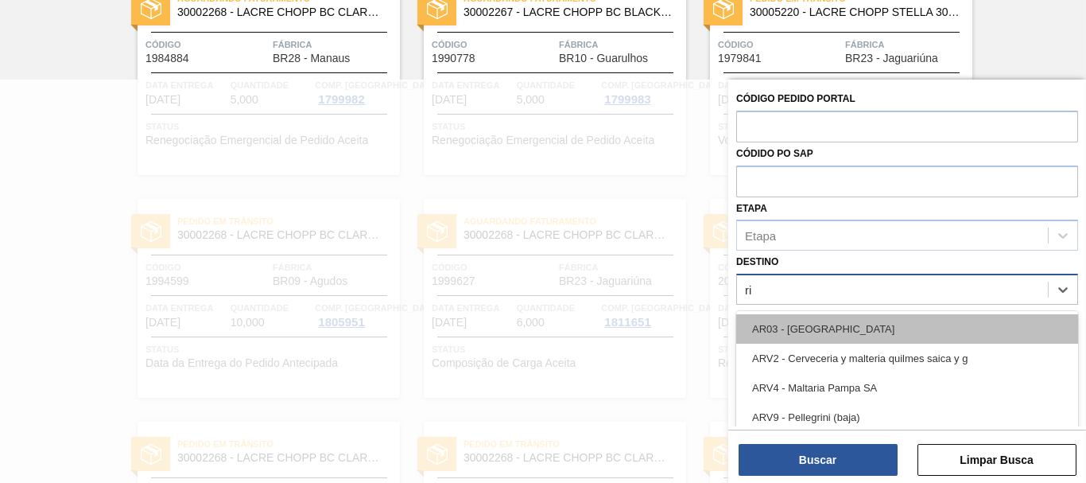
type input "rio"
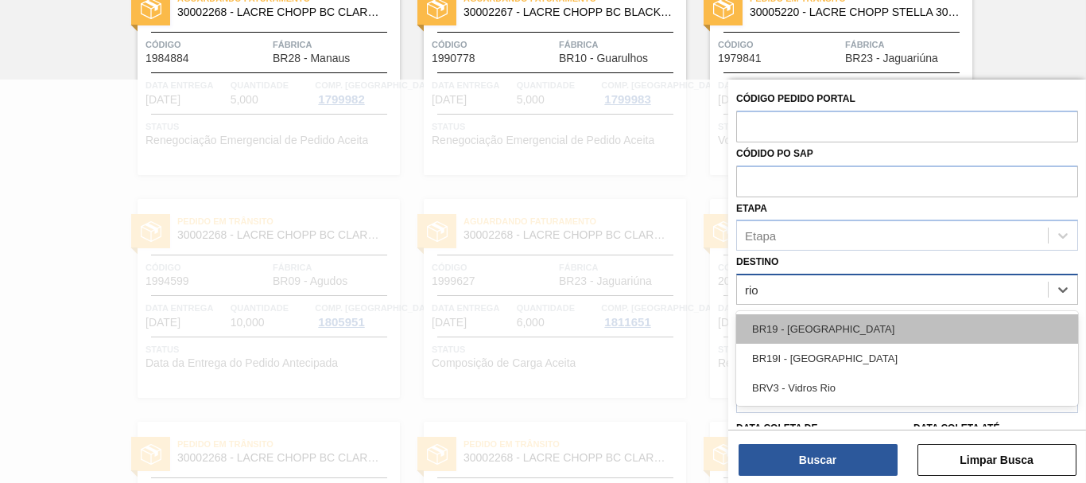
click at [834, 336] on div "BR19 - [GEOGRAPHIC_DATA]" at bounding box center [907, 328] width 342 height 29
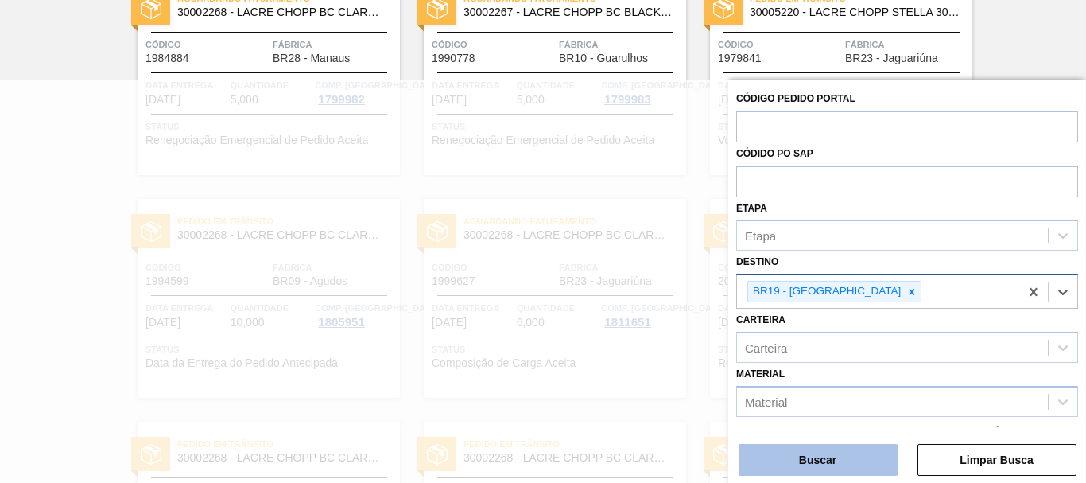
click at [849, 459] on button "Buscar" at bounding box center [818, 460] width 159 height 32
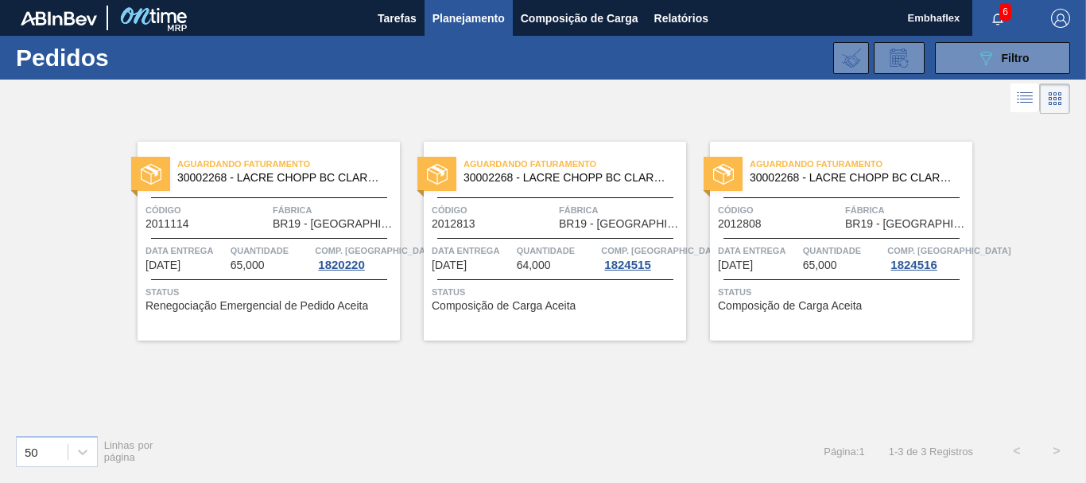
scroll to position [0, 0]
click at [1023, 348] on div "Aguardando Faturamento 30002268 - LACRE CHOPP BC CLARO AF IN65 Código 2011114 F…" at bounding box center [543, 270] width 1086 height 304
click at [992, 185] on div "Aguardando Faturamento 30002268 - LACRE CHOPP BC CLARO AF IN65 Código 2011114 F…" at bounding box center [543, 270] width 1086 height 304
click at [958, 108] on div at bounding box center [543, 99] width 1086 height 38
click at [973, 59] on button "089F7B8B-B2A5-4AFE-B5C0-19BA573D28AC Filtro" at bounding box center [1002, 58] width 135 height 32
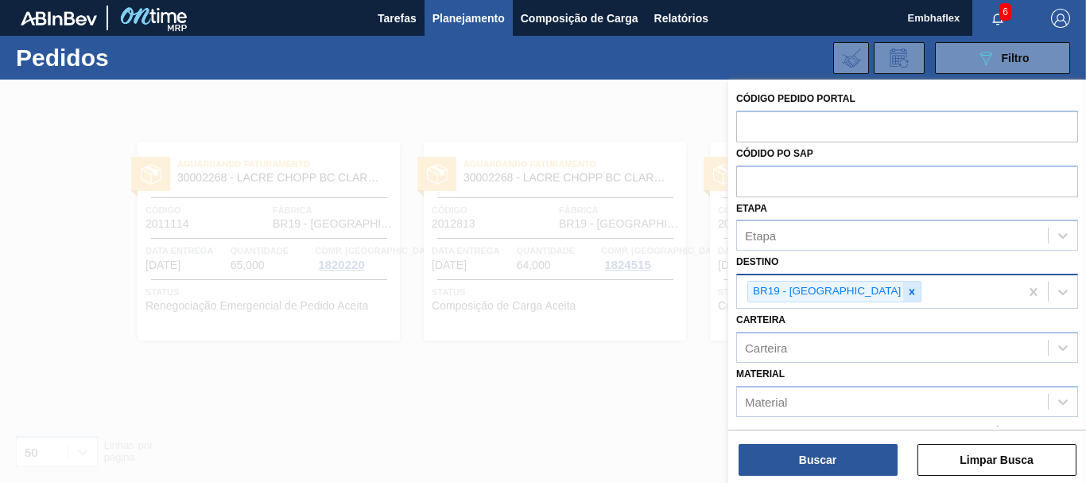
click at [907, 292] on icon at bounding box center [912, 291] width 11 height 11
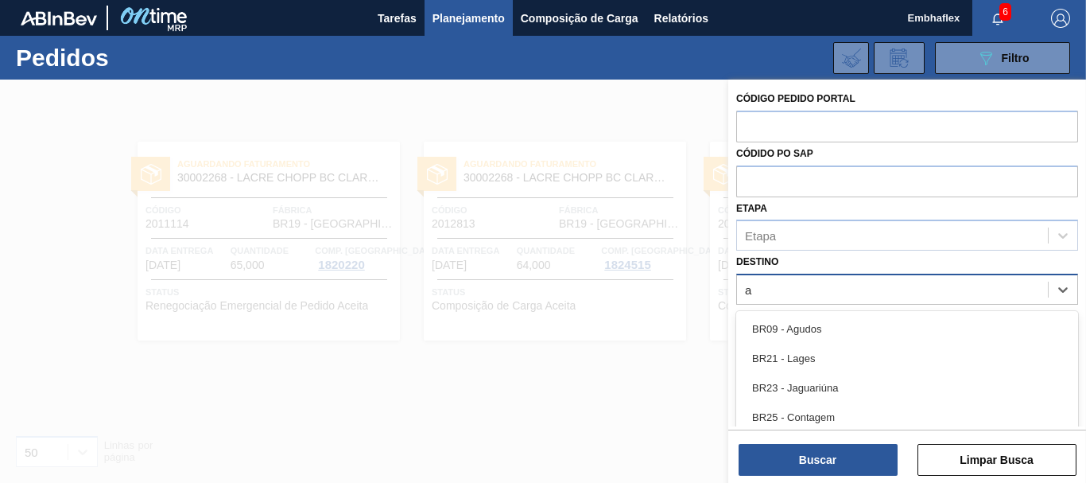
type input "ag"
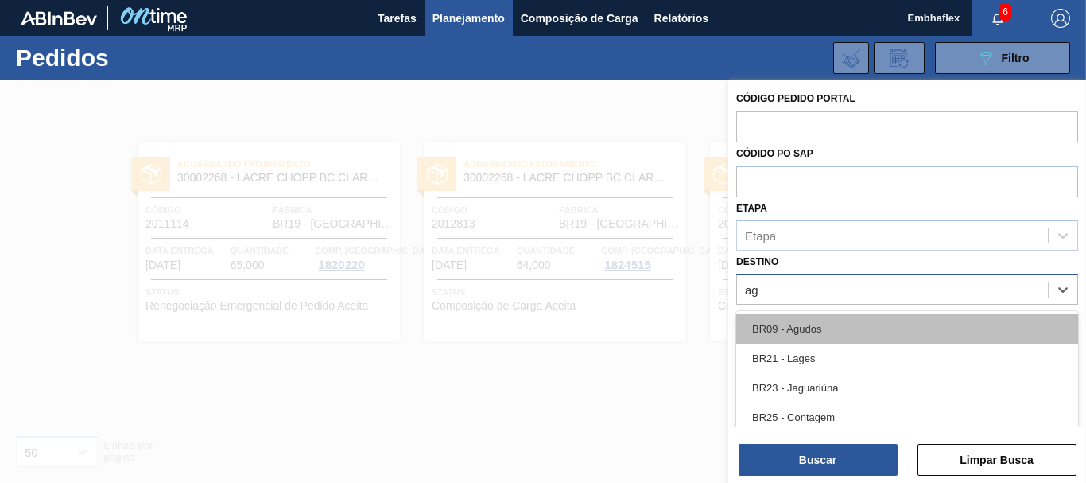
click at [826, 327] on div "BR09 - Agudos" at bounding box center [907, 328] width 342 height 29
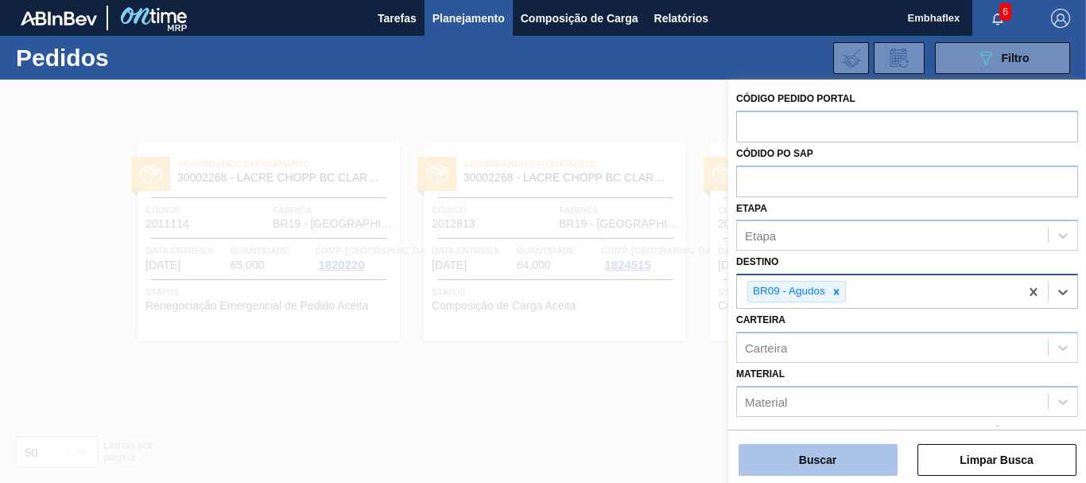
click at [827, 450] on button "Buscar" at bounding box center [818, 460] width 159 height 32
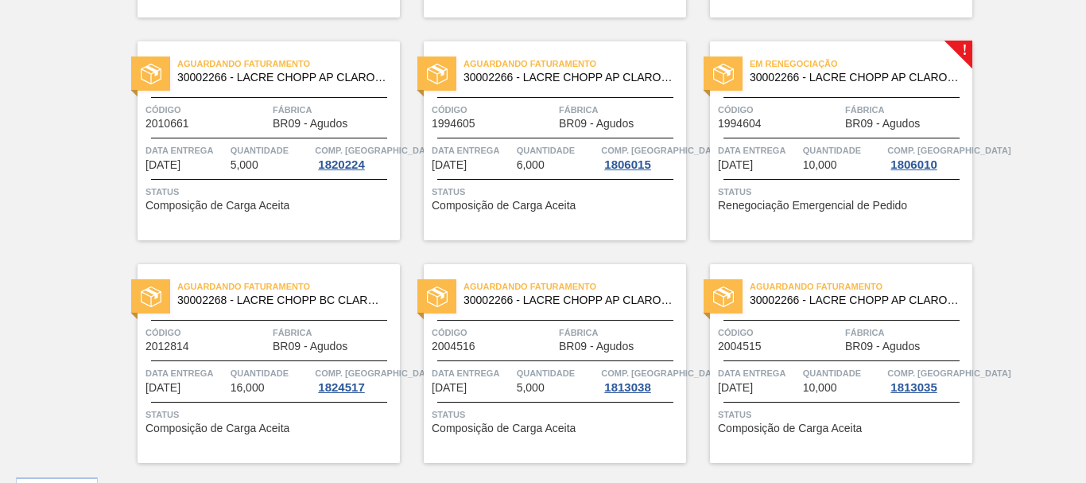
scroll to position [321, 0]
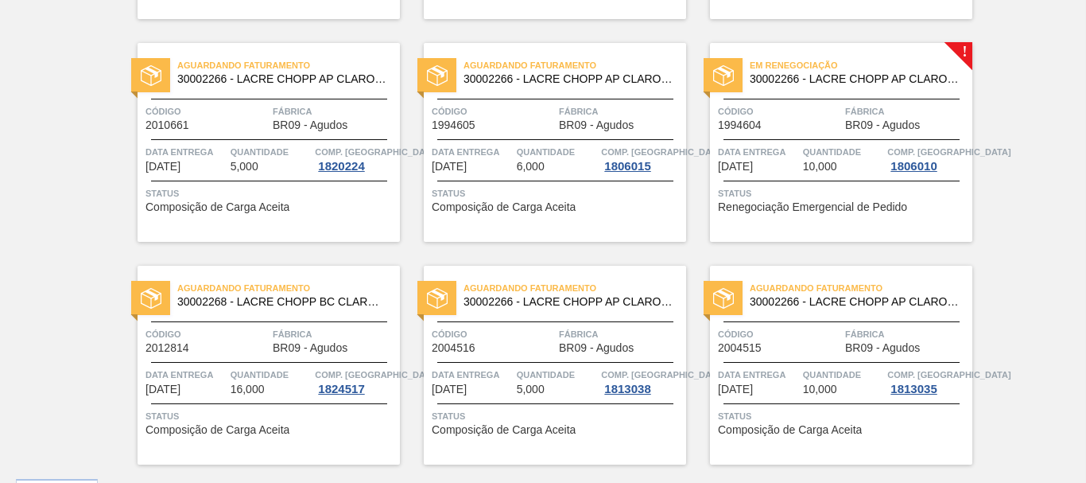
drag, startPoint x: 1083, startPoint y: 363, endPoint x: 1085, endPoint y: 271, distance: 92.3
click at [1085, 271] on main "Tarefas Planejamento Composição de Carga Relatórios Embhaflex 6 Marcar todas co…" at bounding box center [543, 241] width 1086 height 483
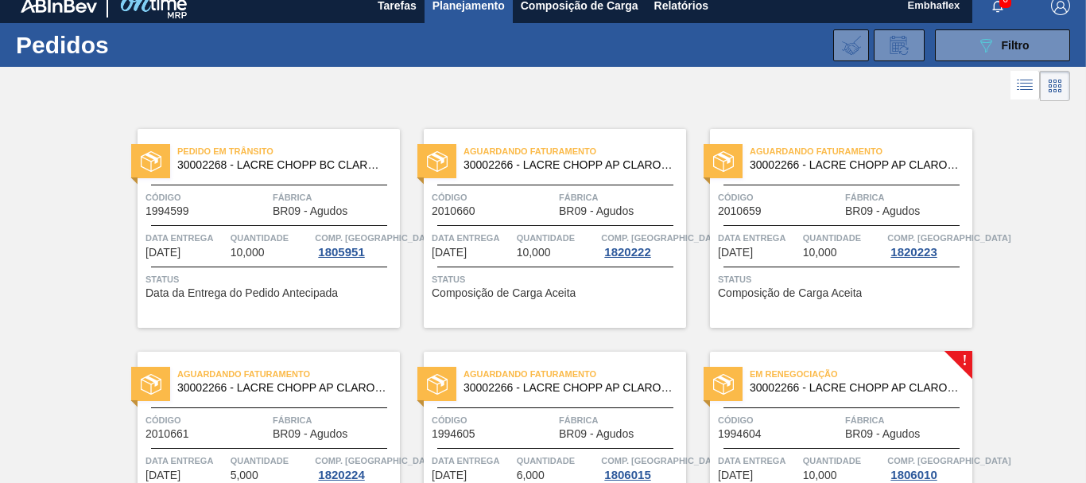
scroll to position [0, 0]
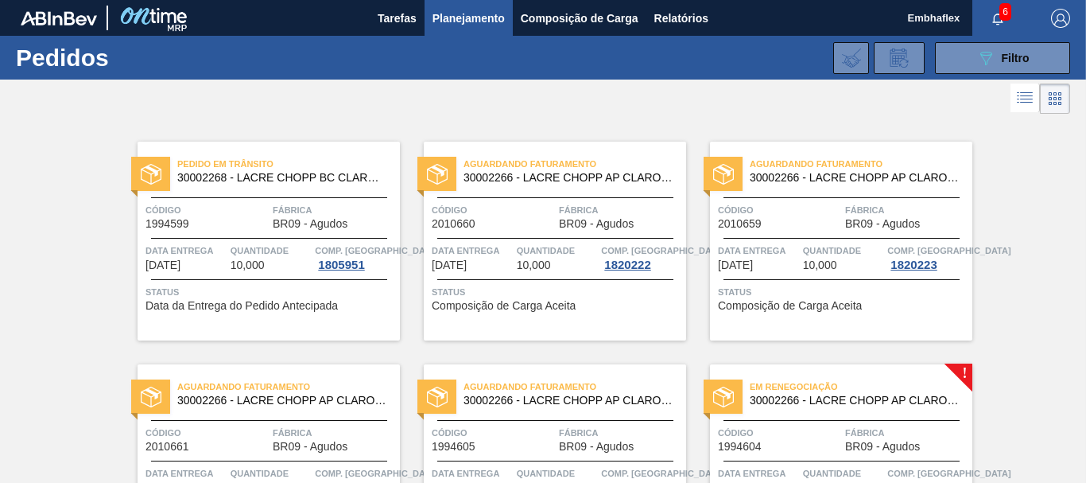
click at [1031, 198] on div "Pedido em Trânsito 30002268 - LACRE CHOPP BC CLARO AF IN65 Código 1994599 Fábri…" at bounding box center [543, 452] width 1086 height 668
click at [1020, 221] on div "Pedido em Trânsito 30002268 - LACRE CHOPP BC CLARO AF IN65 Código 1994599 Fábri…" at bounding box center [543, 452] width 1086 height 668
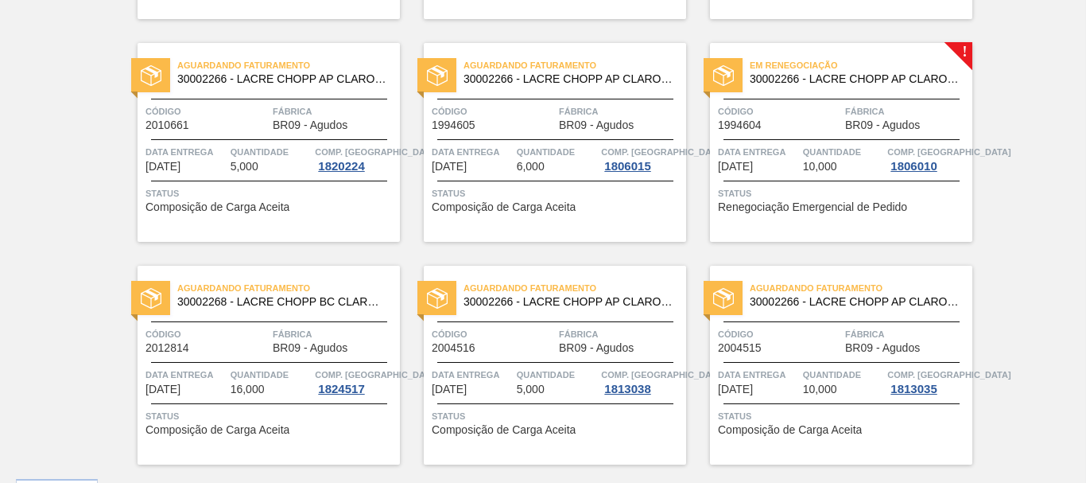
scroll to position [362, 0]
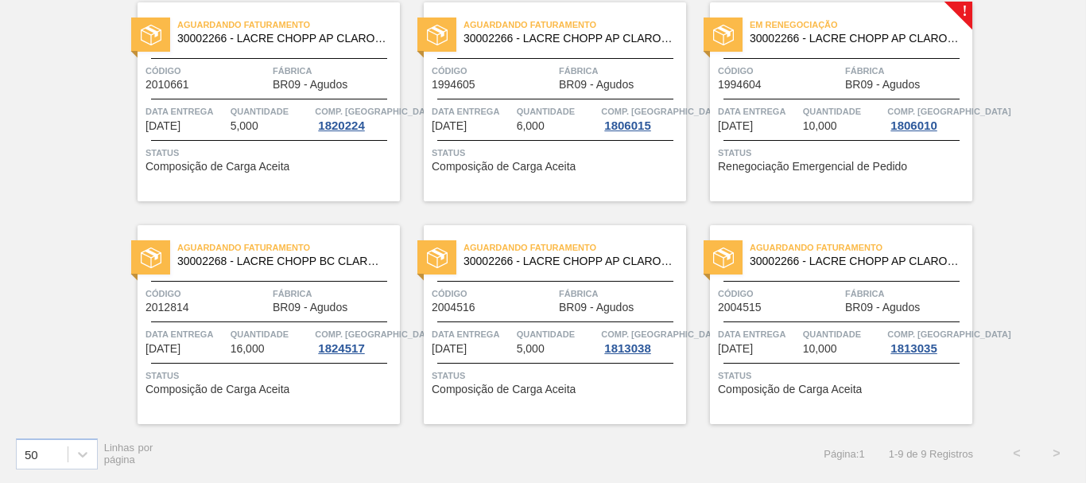
click at [1050, 370] on div "Pedido em Trânsito 30002268 - LACRE CHOPP BC CLARO AF IN65 Código 1994599 Fábri…" at bounding box center [543, 90] width 1086 height 668
click at [818, 173] on div "Em renegociação 30002266 - LACRE CHOPP AP CLARO AF IN65 Código 1994604 Fábrica …" at bounding box center [841, 101] width 262 height 199
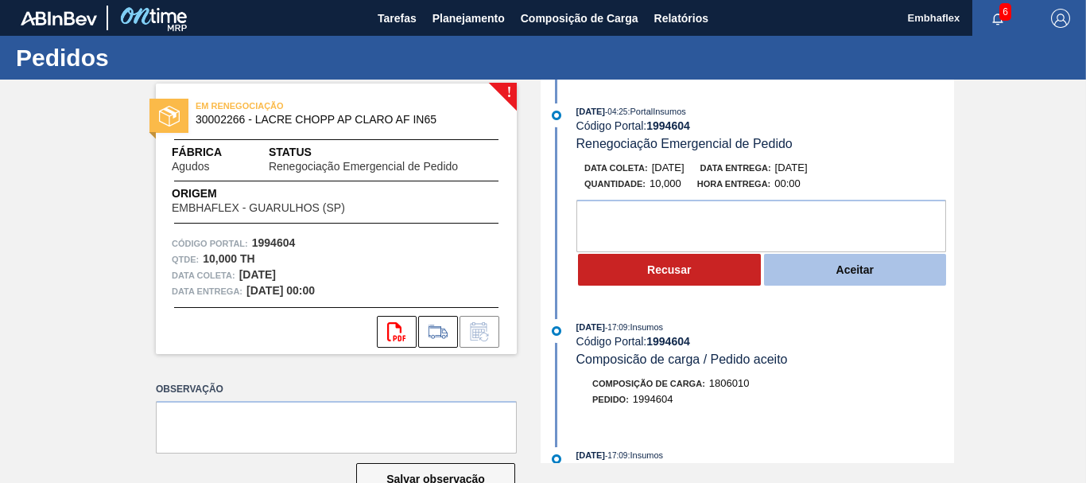
click at [813, 281] on button "Aceitar" at bounding box center [855, 270] width 183 height 32
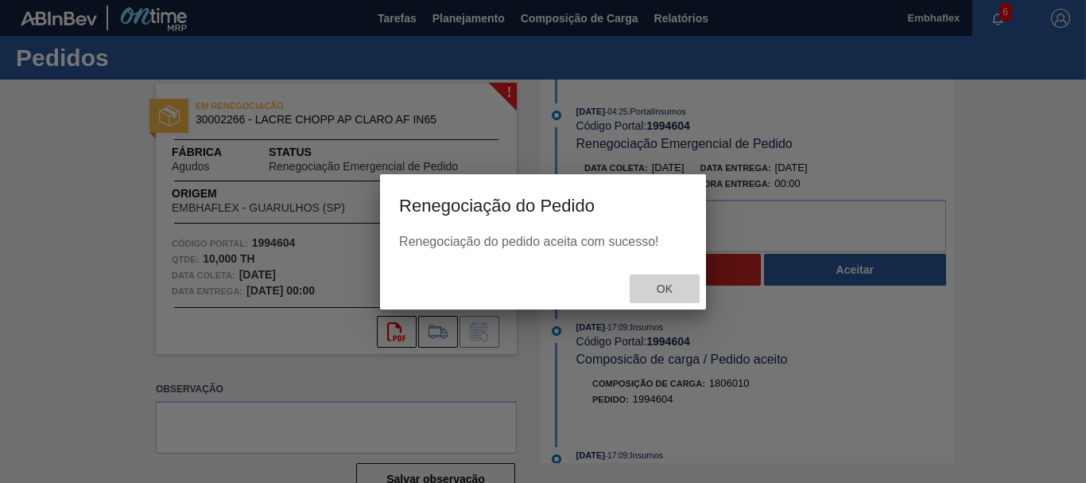
click at [662, 295] on span "Ok" at bounding box center [664, 288] width 41 height 13
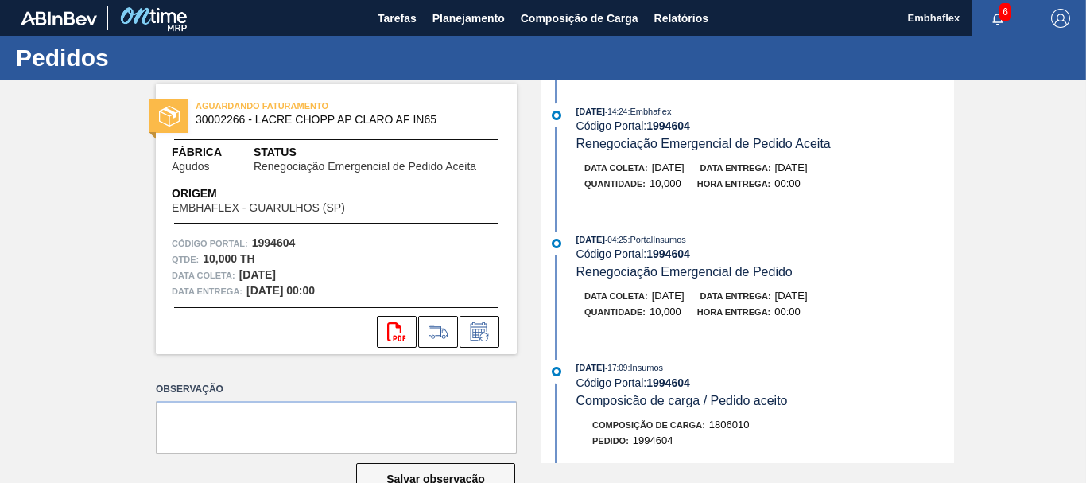
click at [957, 189] on div "AGUARDANDO FATURAMENTO 30002266 - LACRE CHOPP AP CLARO AF IN65 Fábrica Agudos S…" at bounding box center [543, 271] width 1086 height 383
click at [1057, 116] on div "AGUARDANDO FATURAMENTO 30002266 - LACRE CHOPP AP CLARO AF IN65 Fábrica Agudos S…" at bounding box center [543, 271] width 1086 height 383
